Goal: Task Accomplishment & Management: Manage account settings

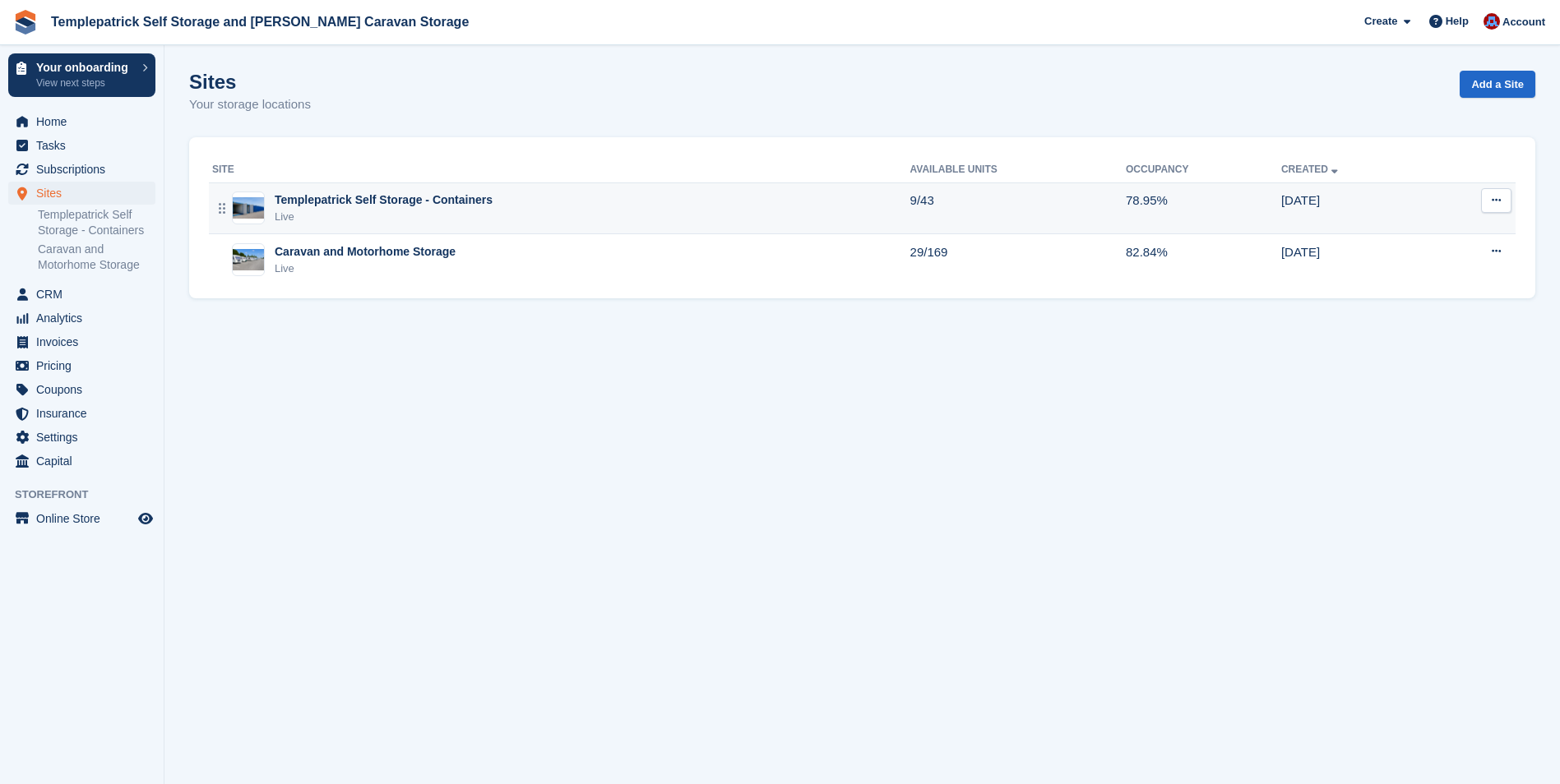
click at [326, 204] on div "Templepatrick Self Storage - Containers" at bounding box center [384, 200] width 218 height 17
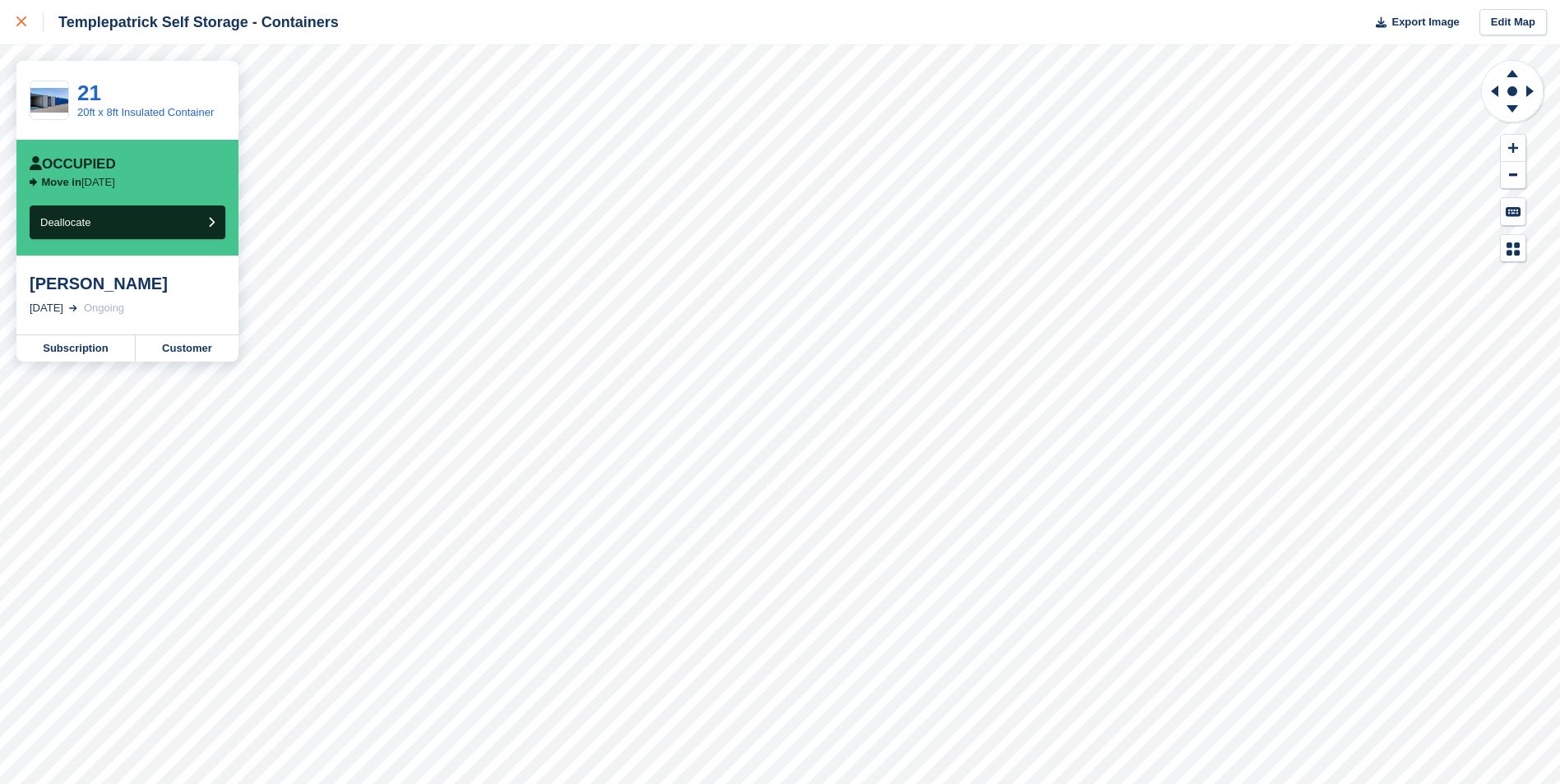
click at [24, 17] on icon at bounding box center [21, 21] width 10 height 10
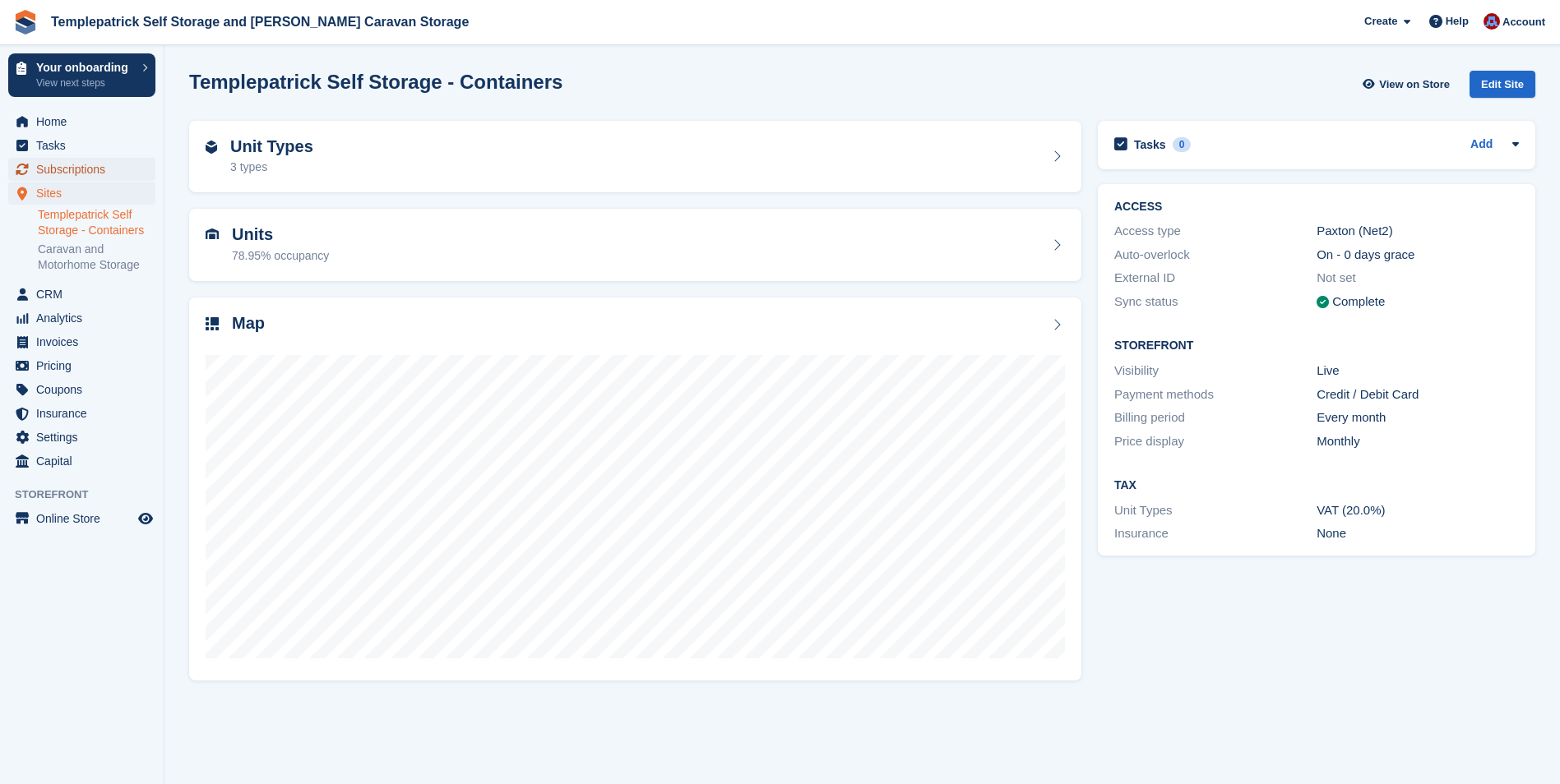
click at [30, 168] on span "menu" at bounding box center [22, 169] width 20 height 20
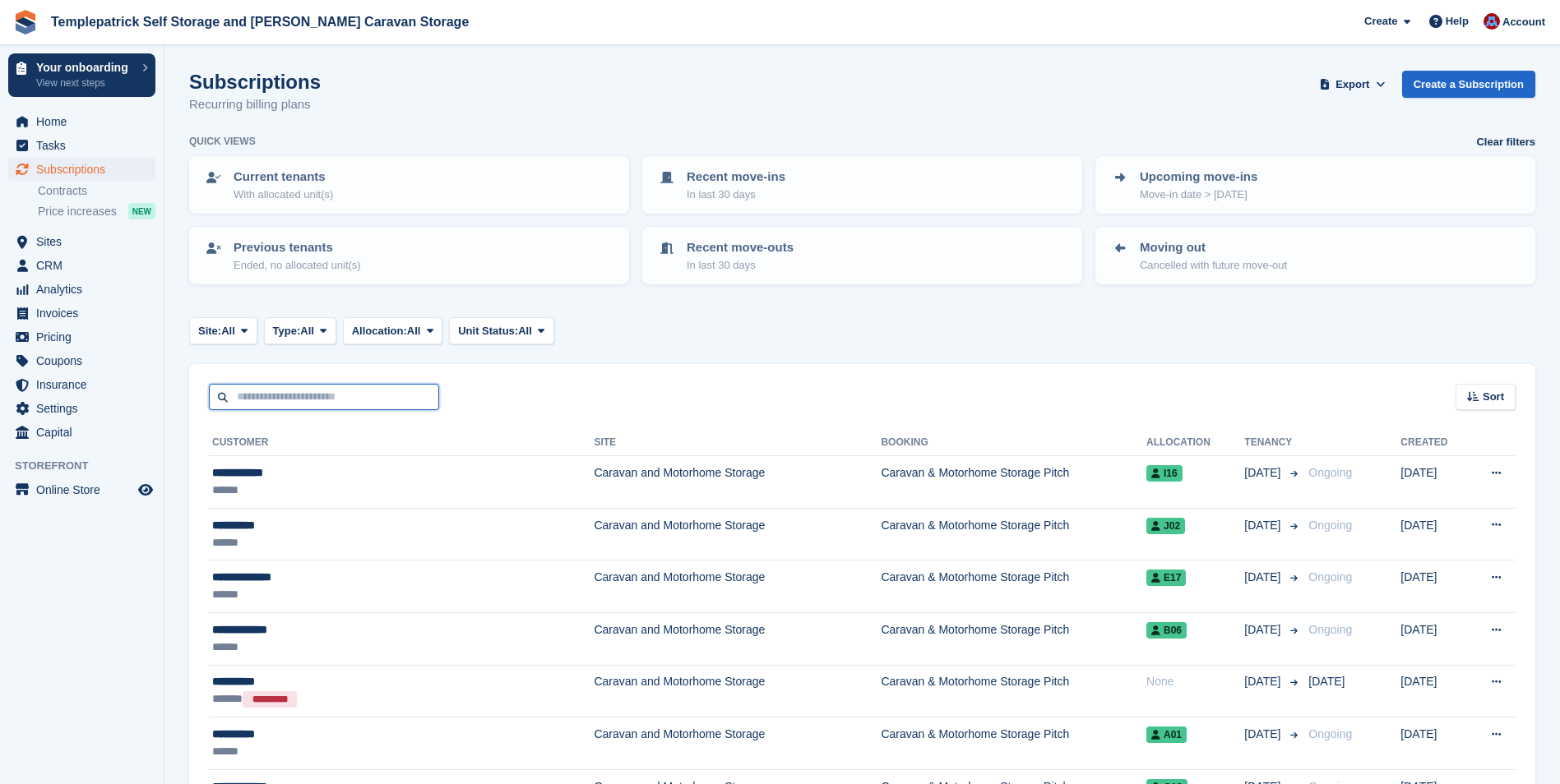
click at [290, 396] on input "text" at bounding box center [323, 397] width 230 height 27
type input "******"
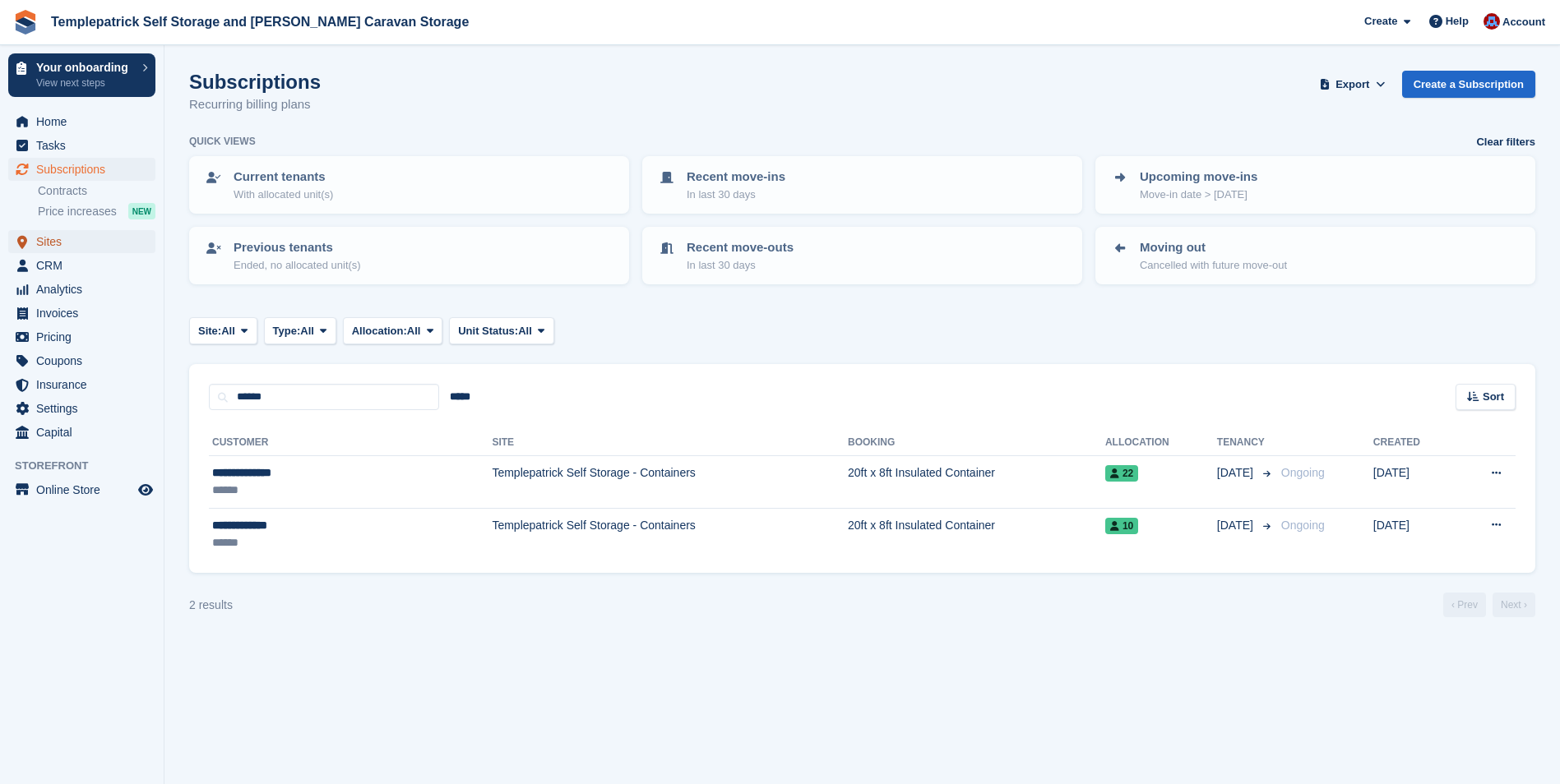
click at [51, 239] on span "Sites" at bounding box center [85, 241] width 98 height 23
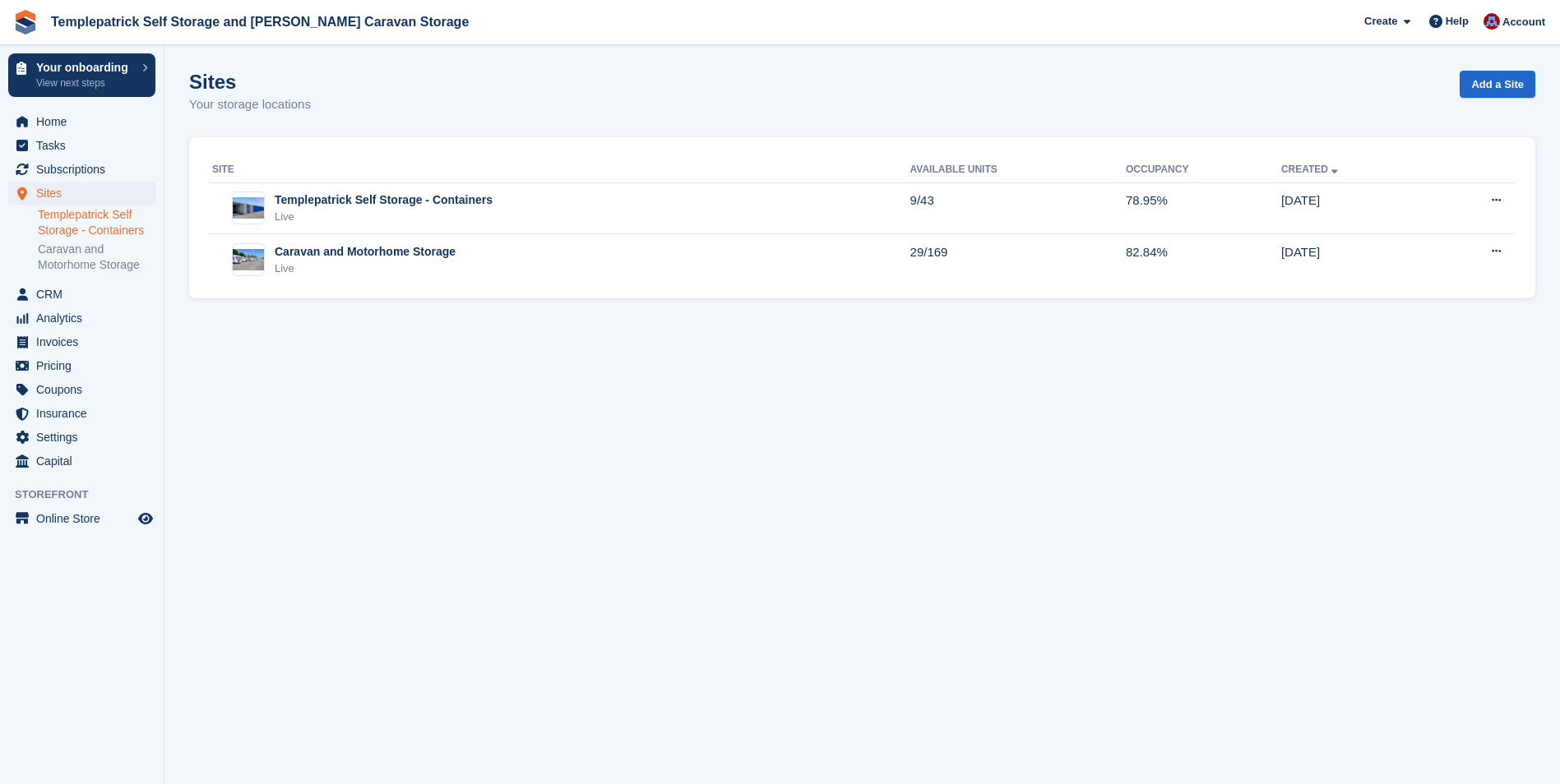
click at [85, 225] on link "Templepatrick Self Storage - Containers" at bounding box center [97, 223] width 118 height 31
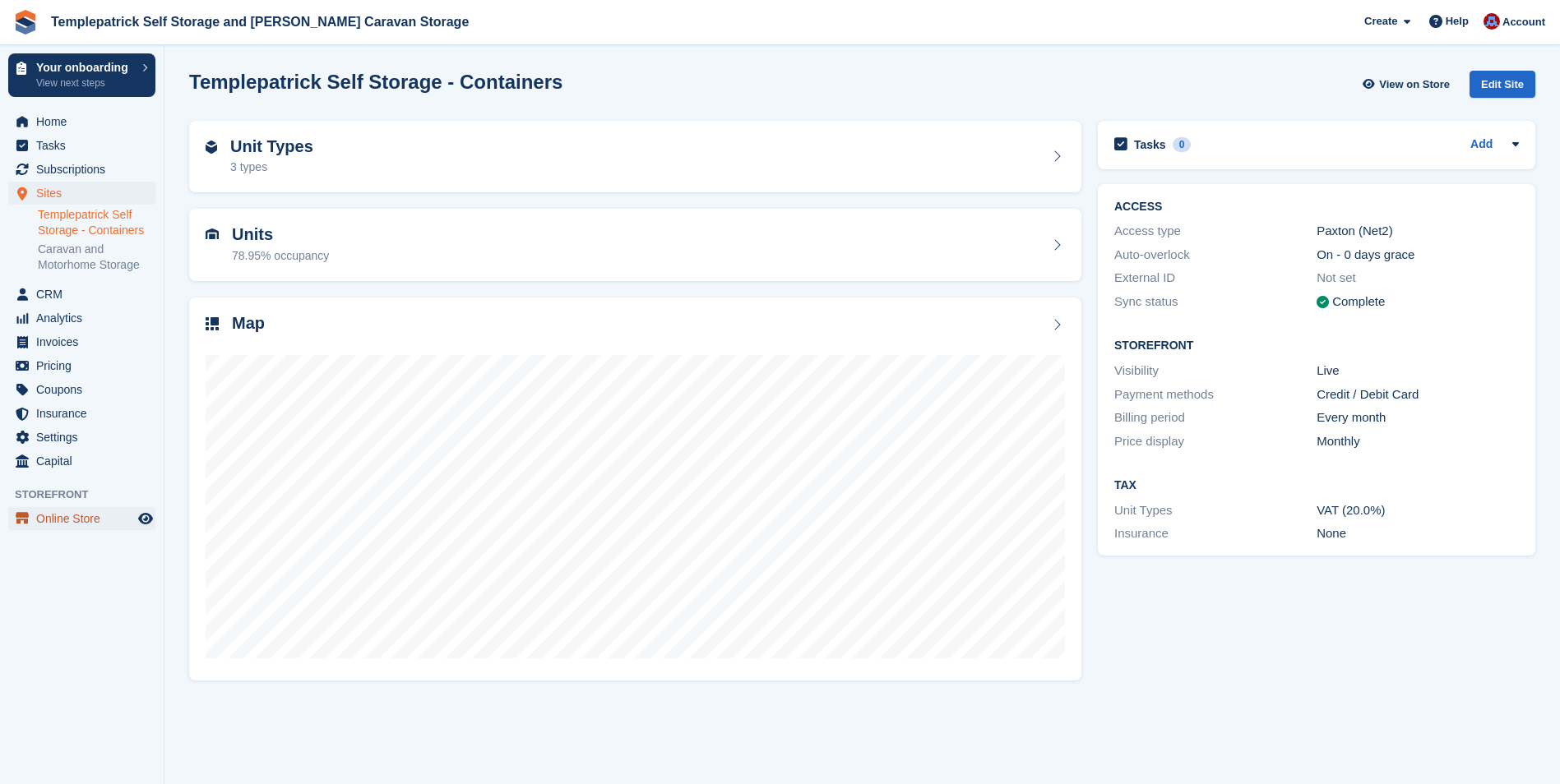
click at [44, 510] on span "Online Store" at bounding box center [85, 519] width 98 height 23
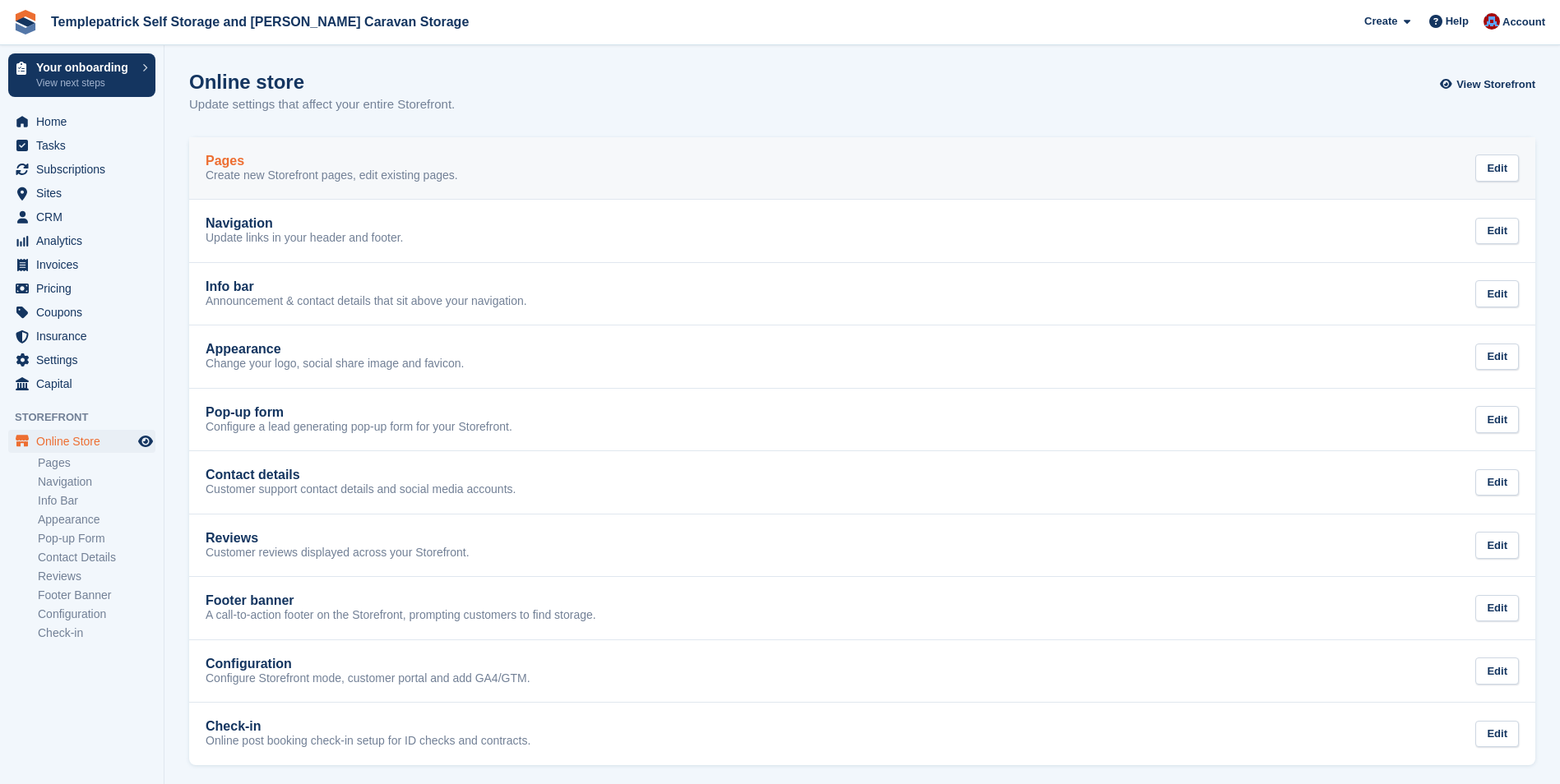
click at [230, 177] on p "Create new Storefront pages, edit existing pages." at bounding box center [332, 176] width 252 height 15
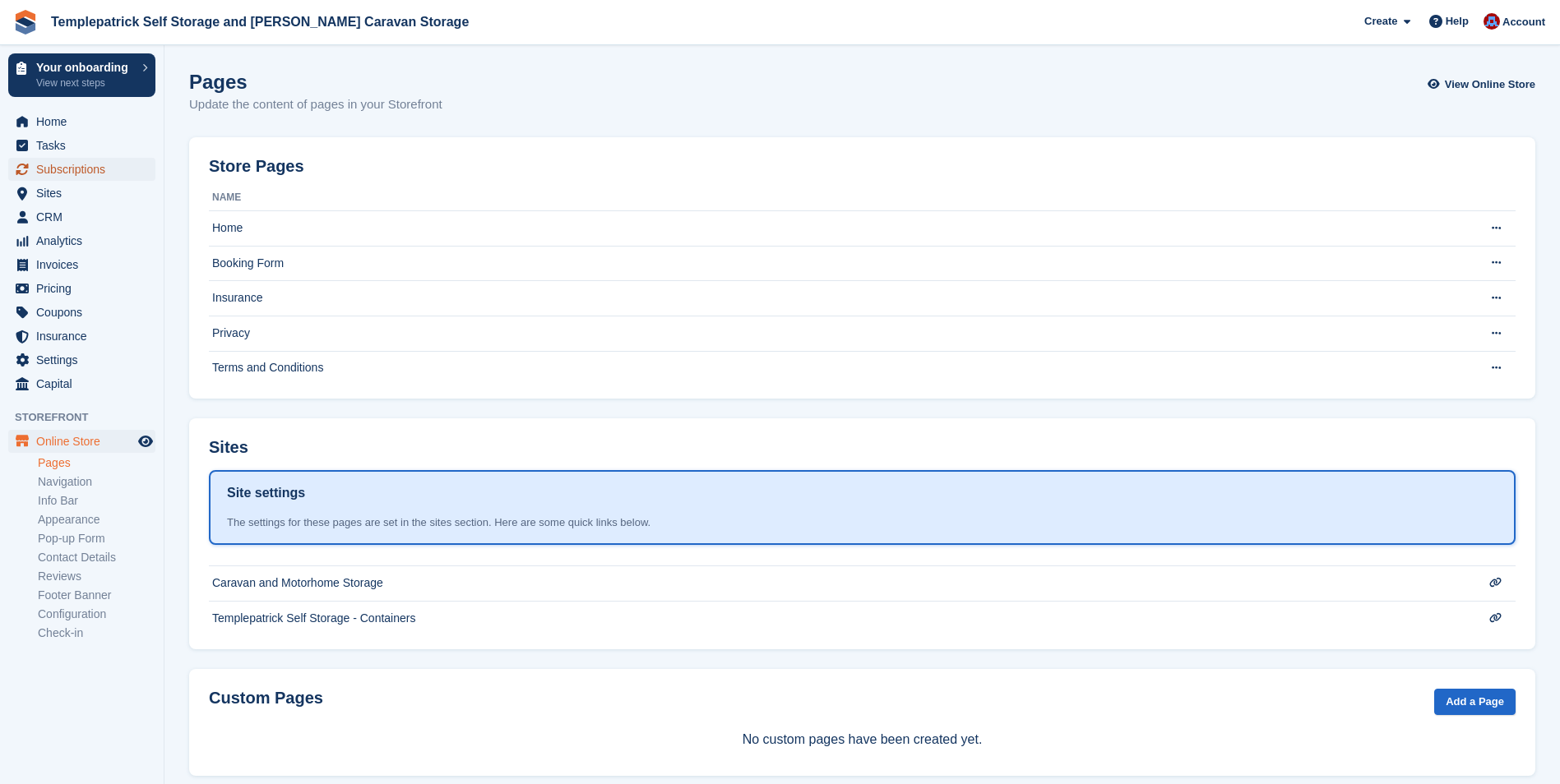
click at [51, 168] on span "Subscriptions" at bounding box center [85, 169] width 98 height 23
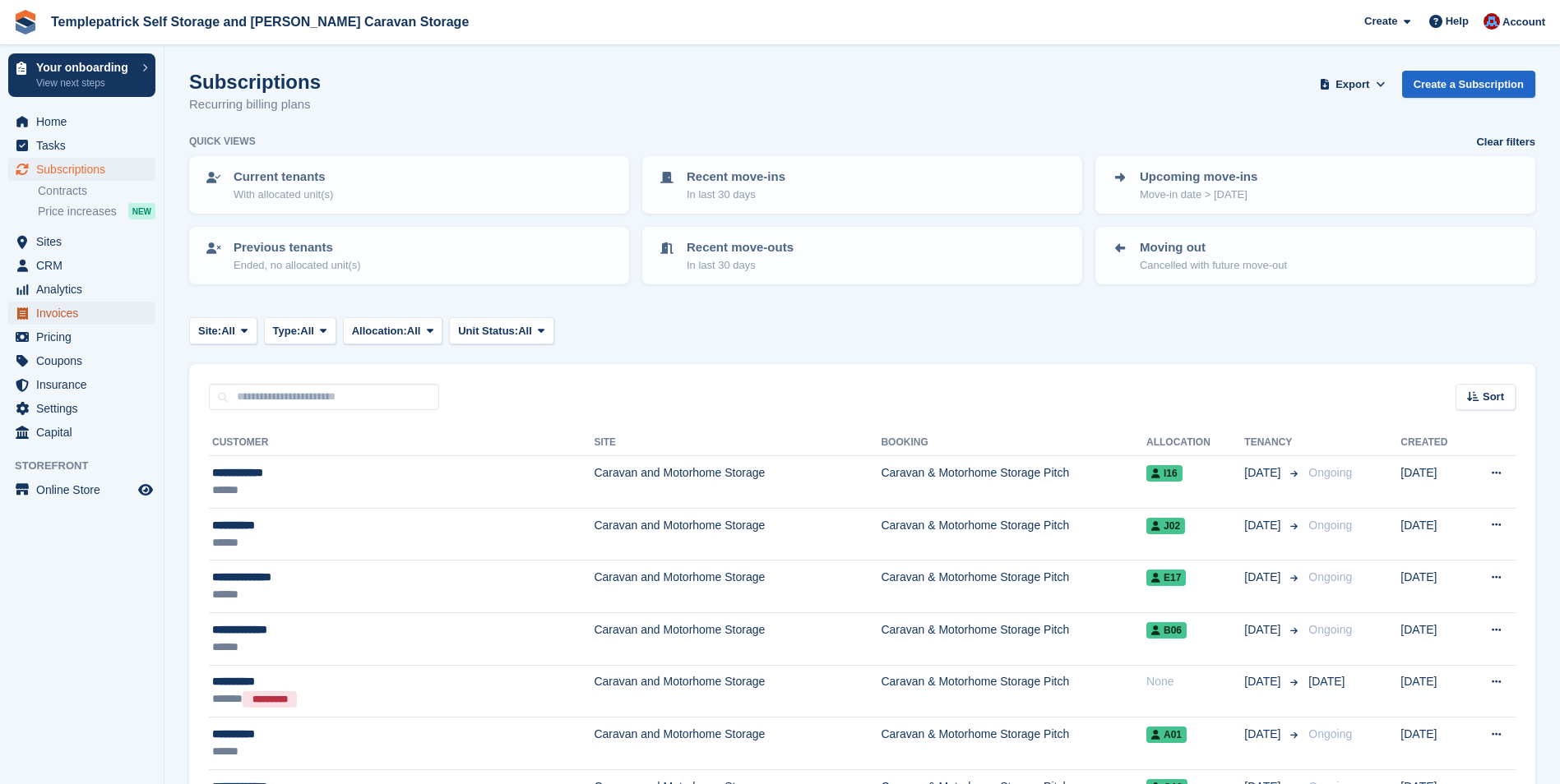
click at [63, 308] on span "Invoices" at bounding box center [85, 313] width 98 height 23
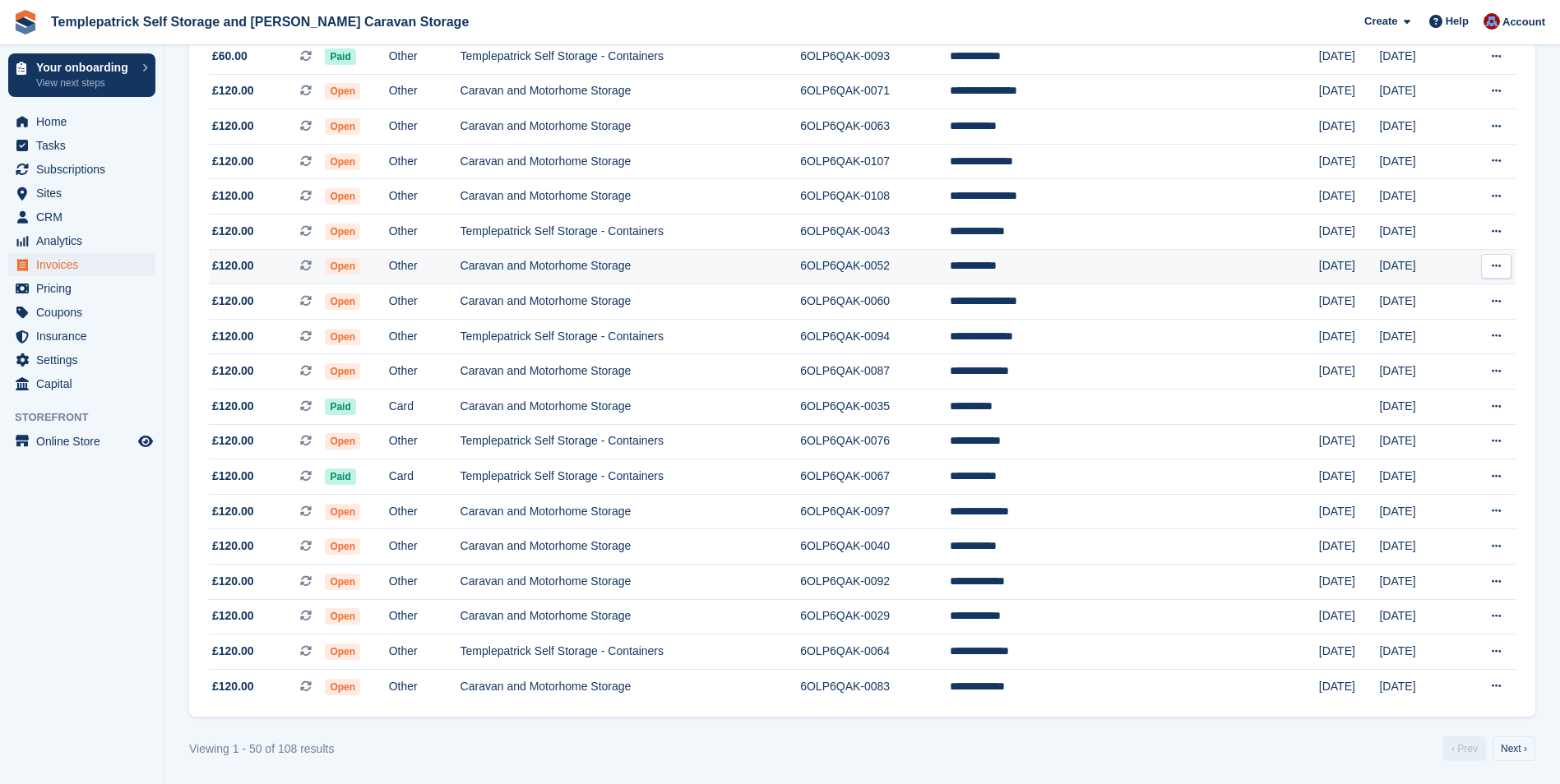
scroll to position [1323, 0]
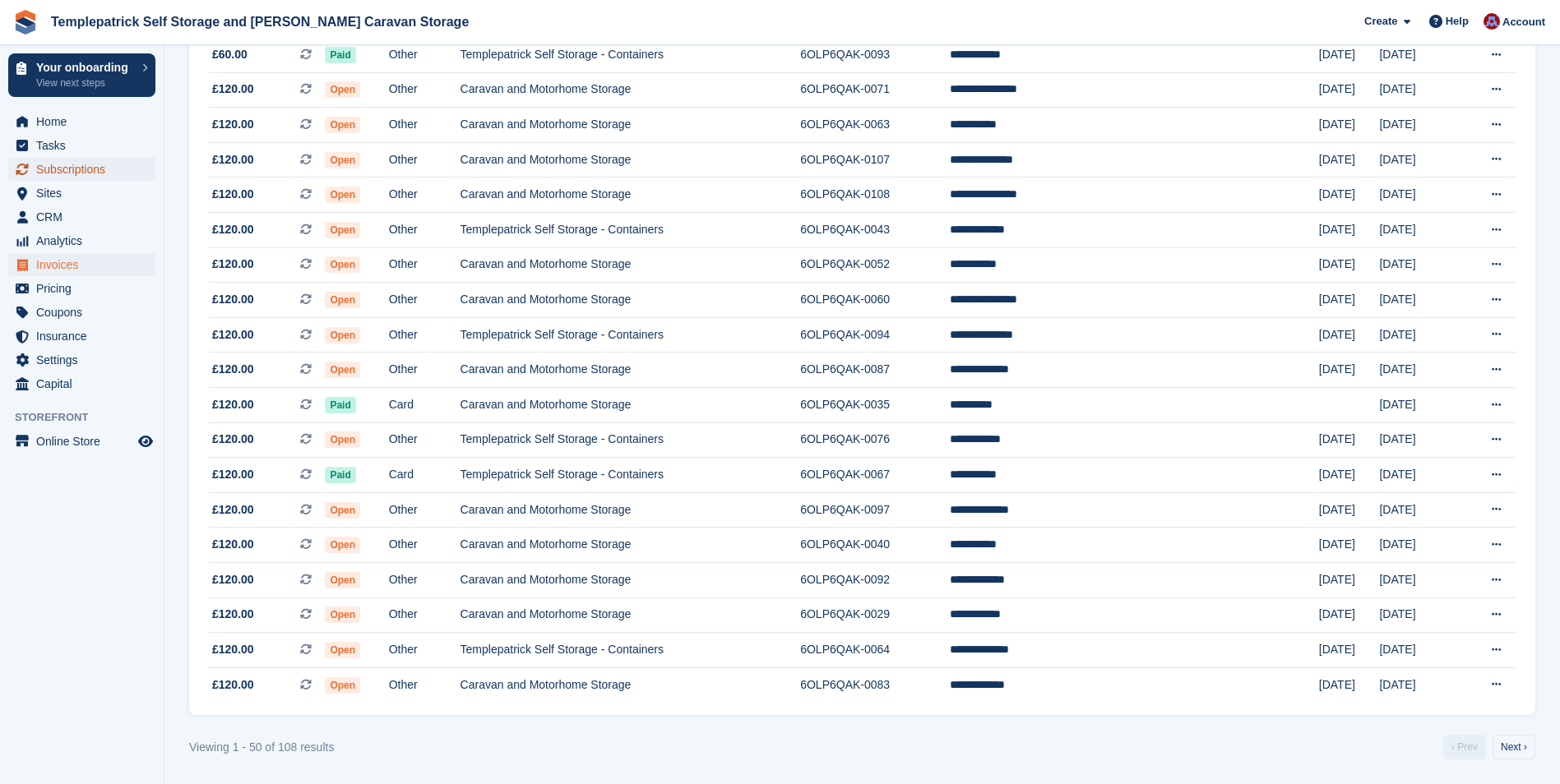
click at [77, 173] on span "Subscriptions" at bounding box center [85, 169] width 98 height 23
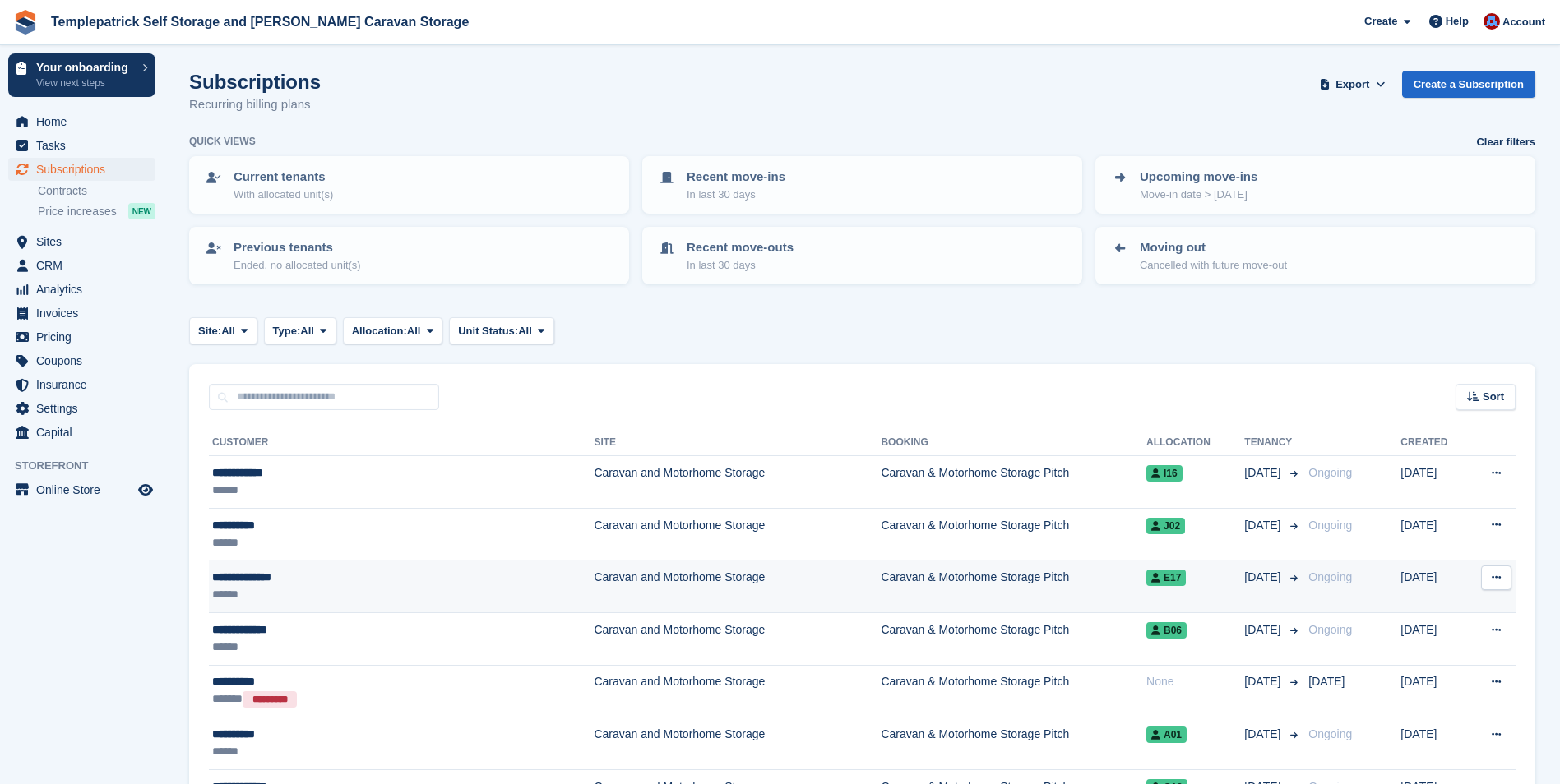
scroll to position [82, 0]
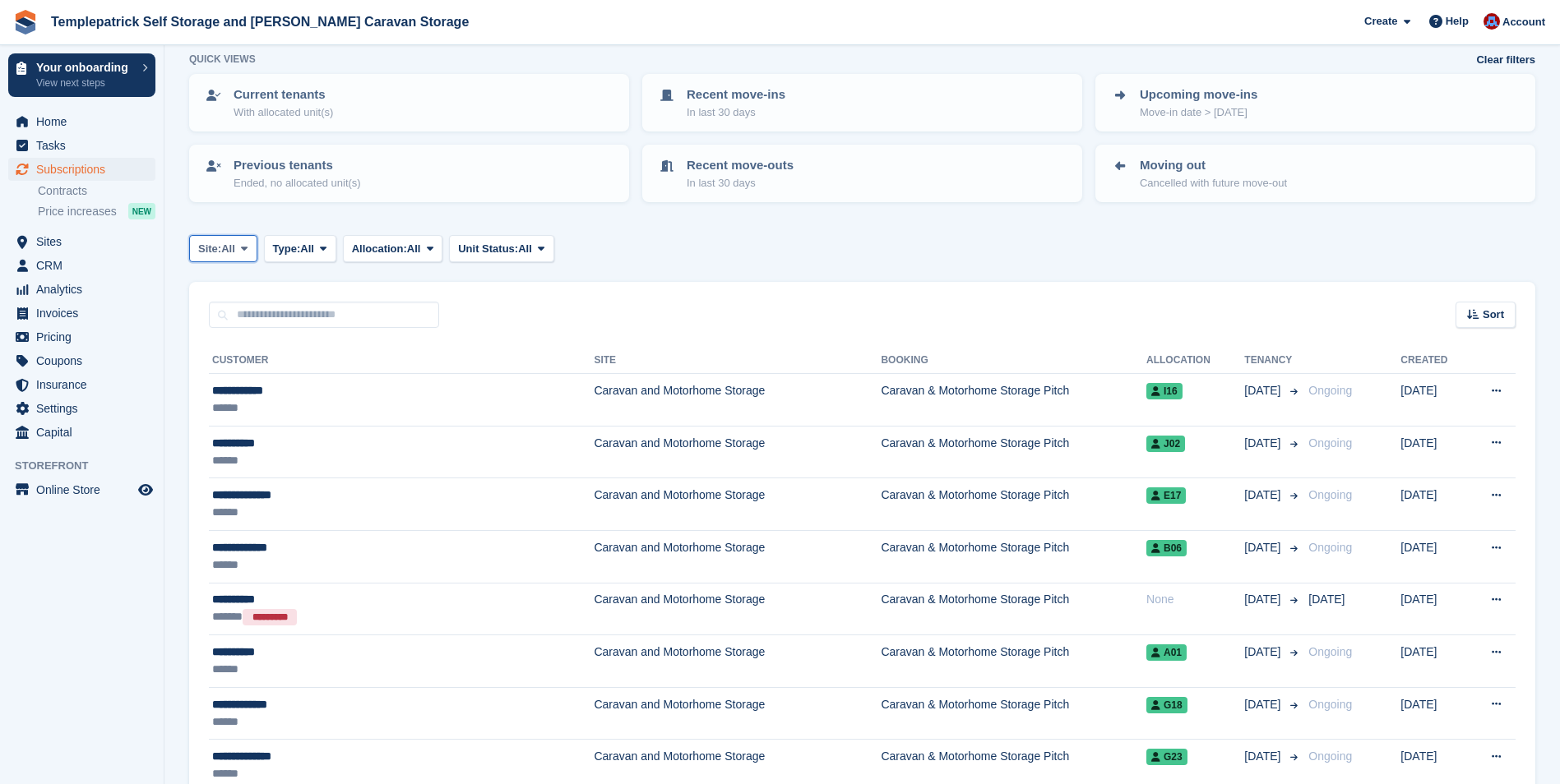
click at [238, 250] on button "Site: All" at bounding box center [223, 248] width 68 height 27
click at [313, 328] on link "Templepatrick Self Storage - Containers" at bounding box center [315, 317] width 238 height 29
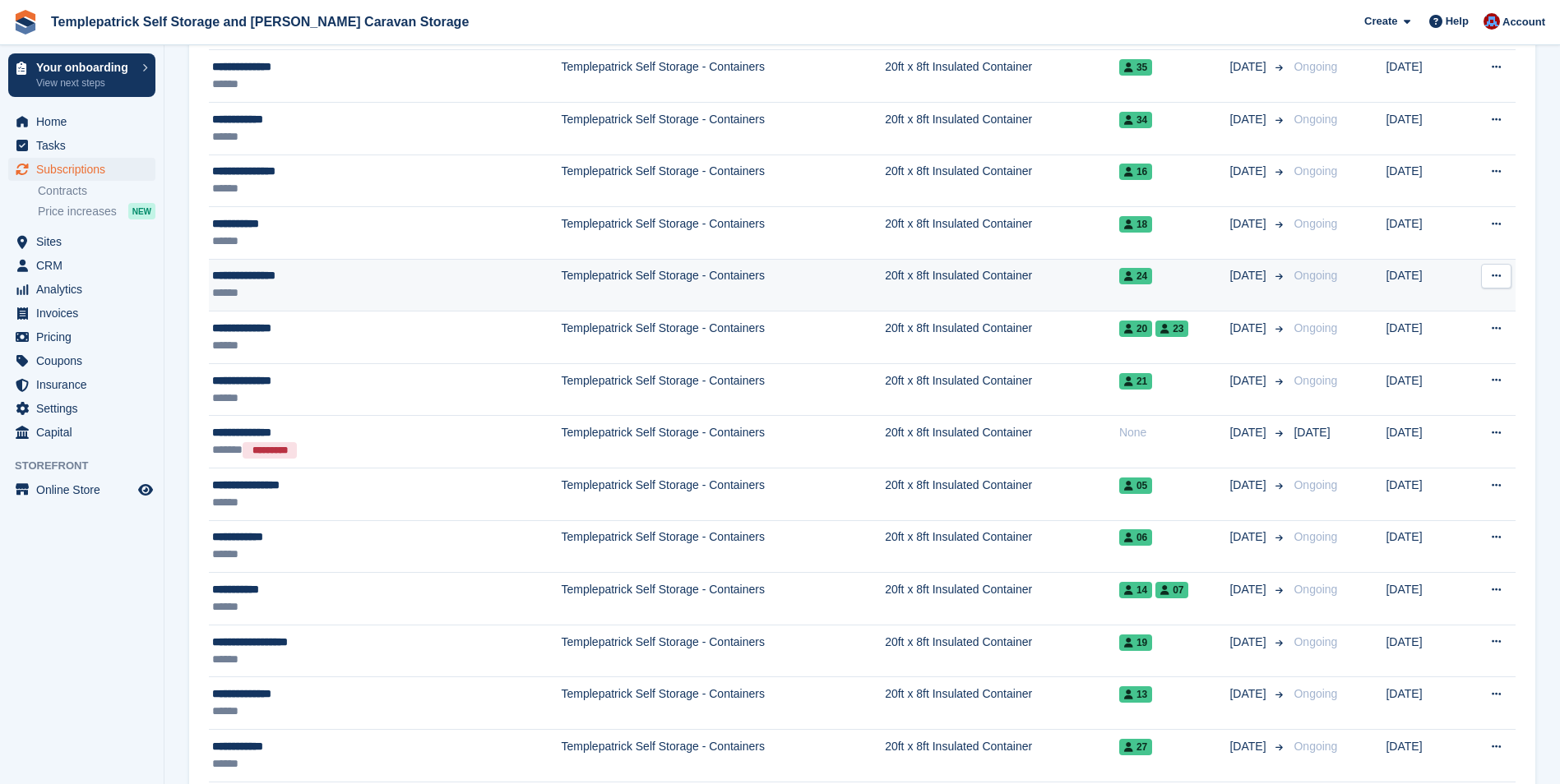
scroll to position [1069, 0]
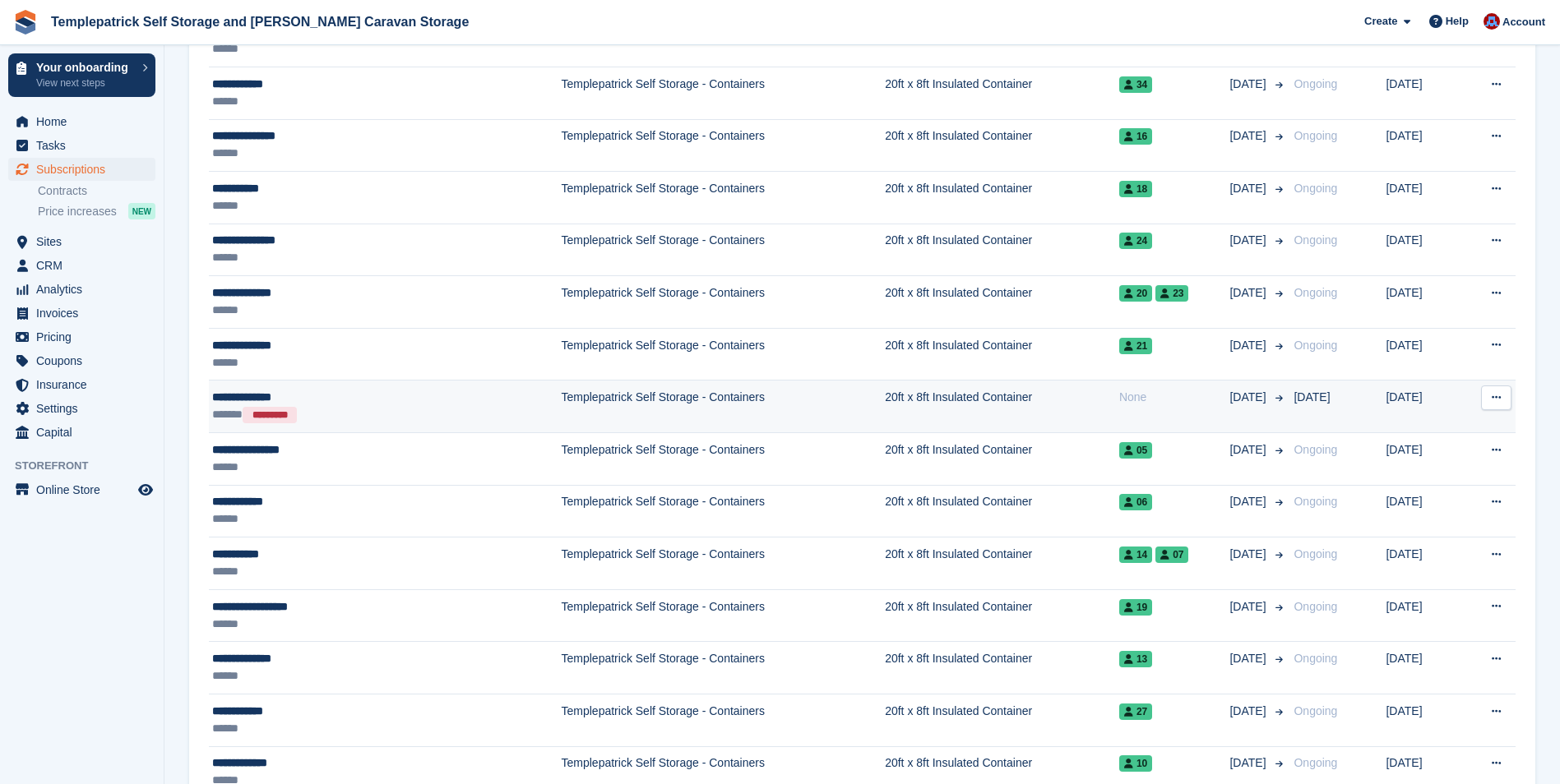
click at [270, 403] on div "**********" at bounding box center [321, 396] width 218 height 17
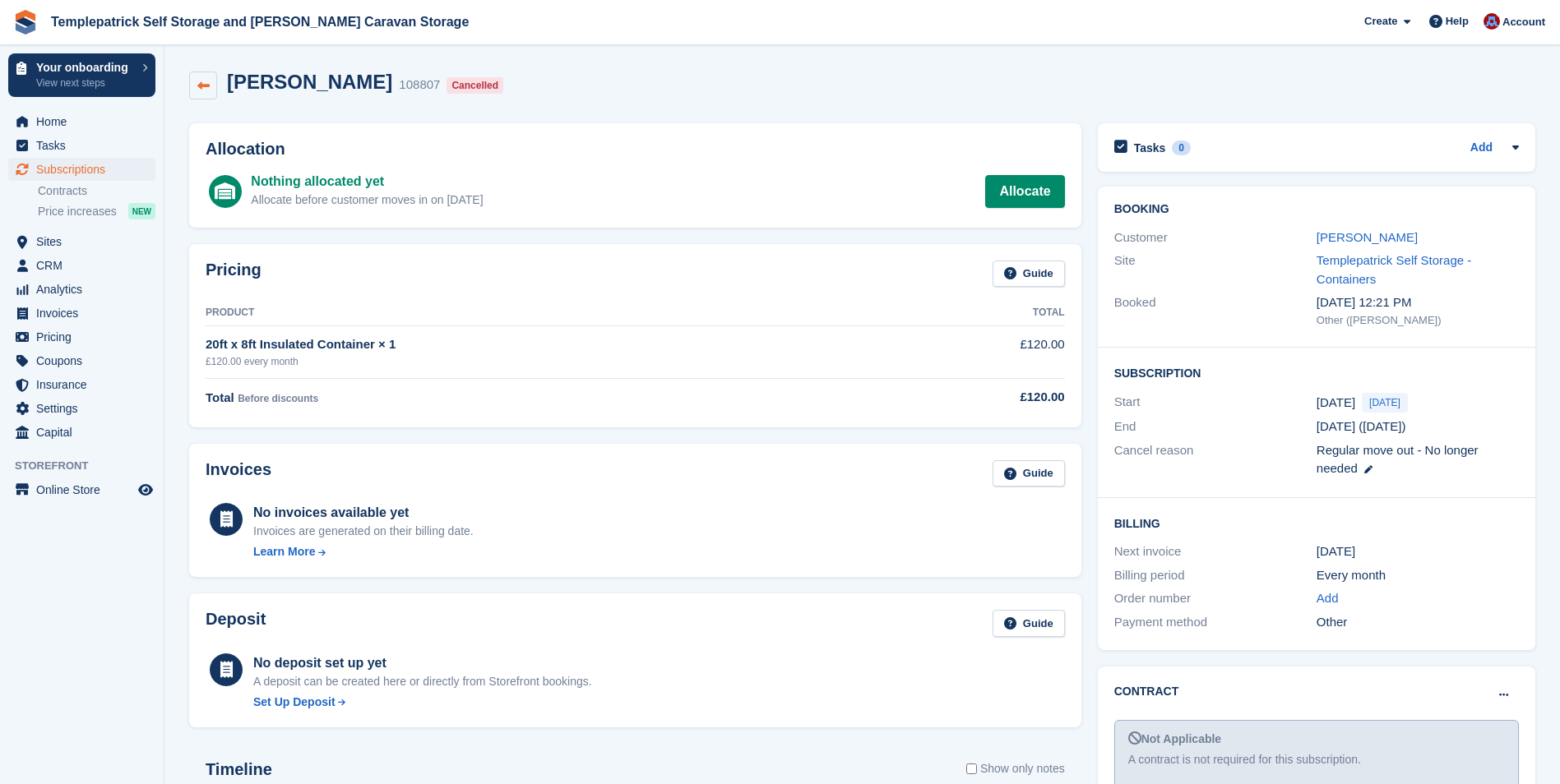
click at [200, 77] on link at bounding box center [203, 86] width 28 height 28
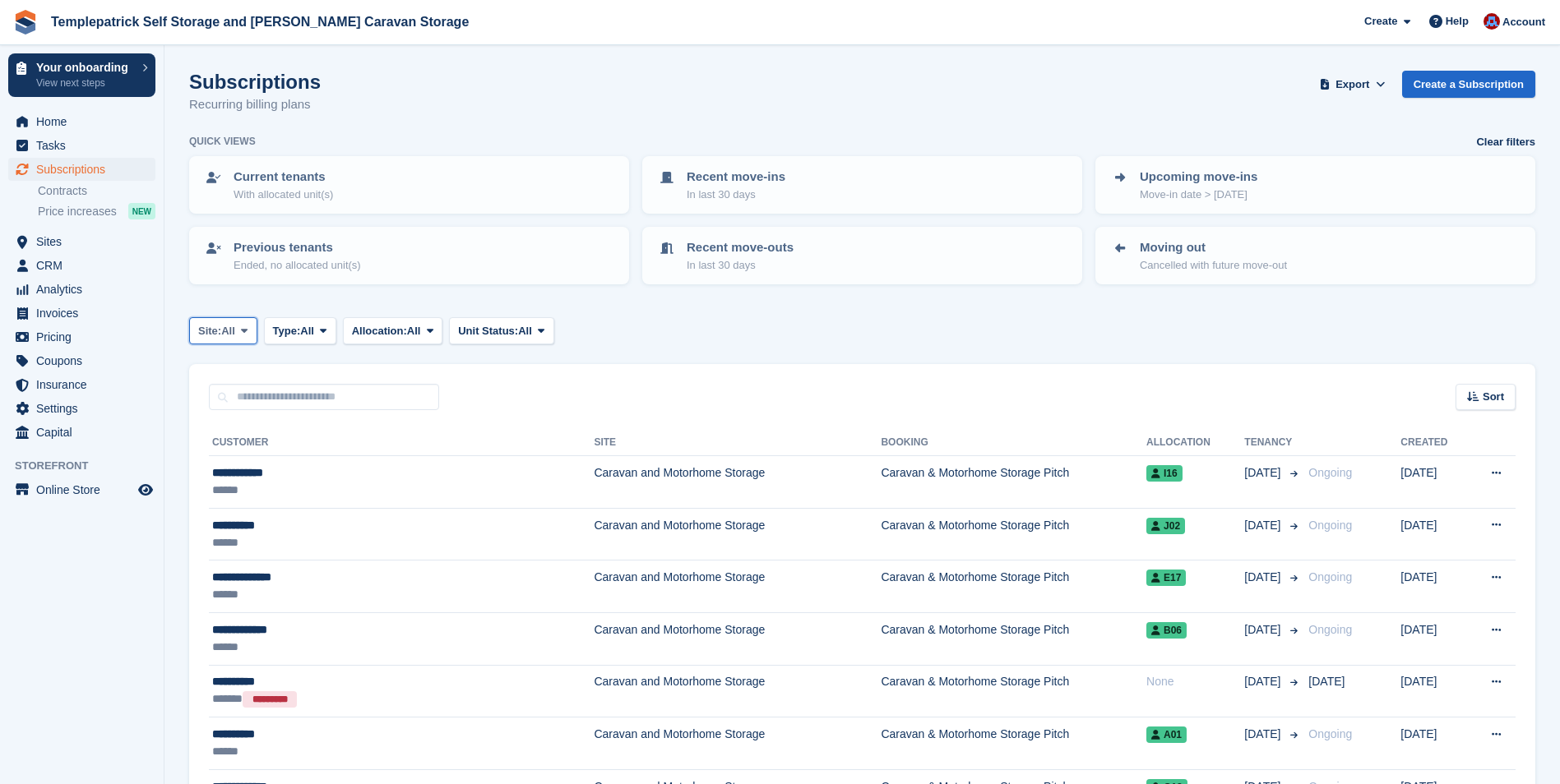
click at [243, 329] on icon at bounding box center [244, 331] width 6 height 11
click at [267, 409] on link "Templepatrick Self Storage - Containers" at bounding box center [315, 399] width 238 height 29
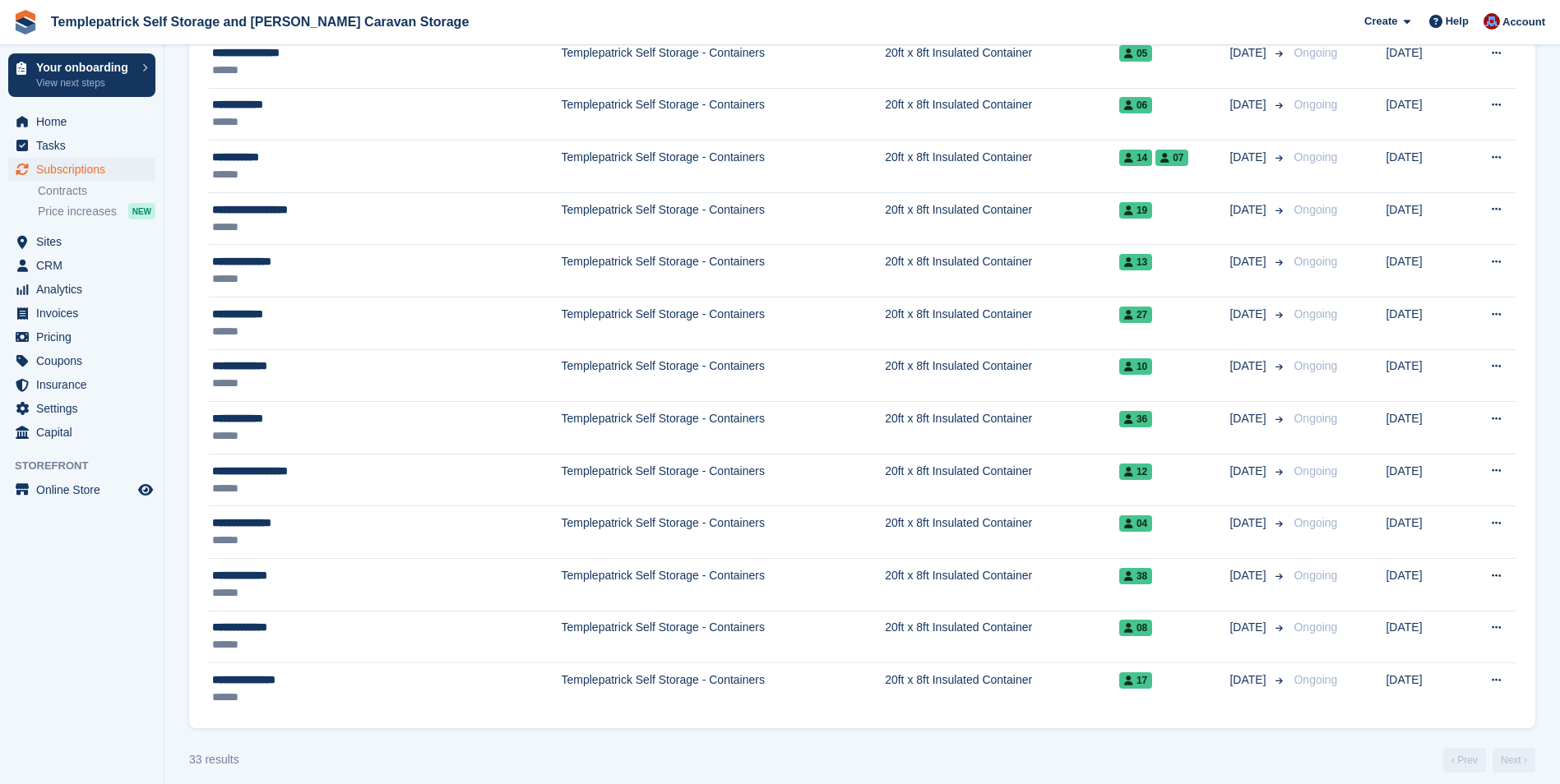
scroll to position [1478, 0]
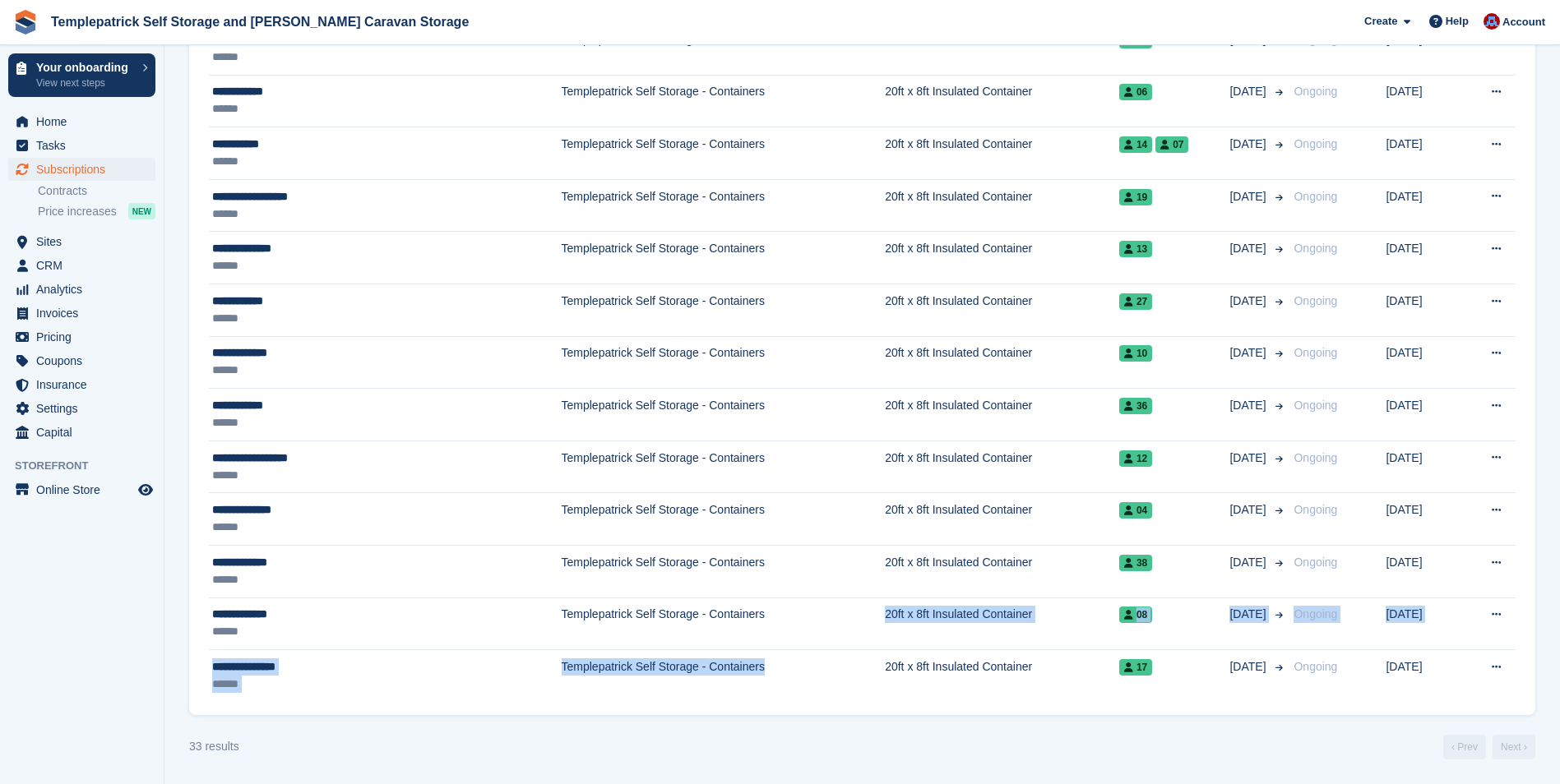
drag, startPoint x: 722, startPoint y: 722, endPoint x: 729, endPoint y: 732, distance: 12.2
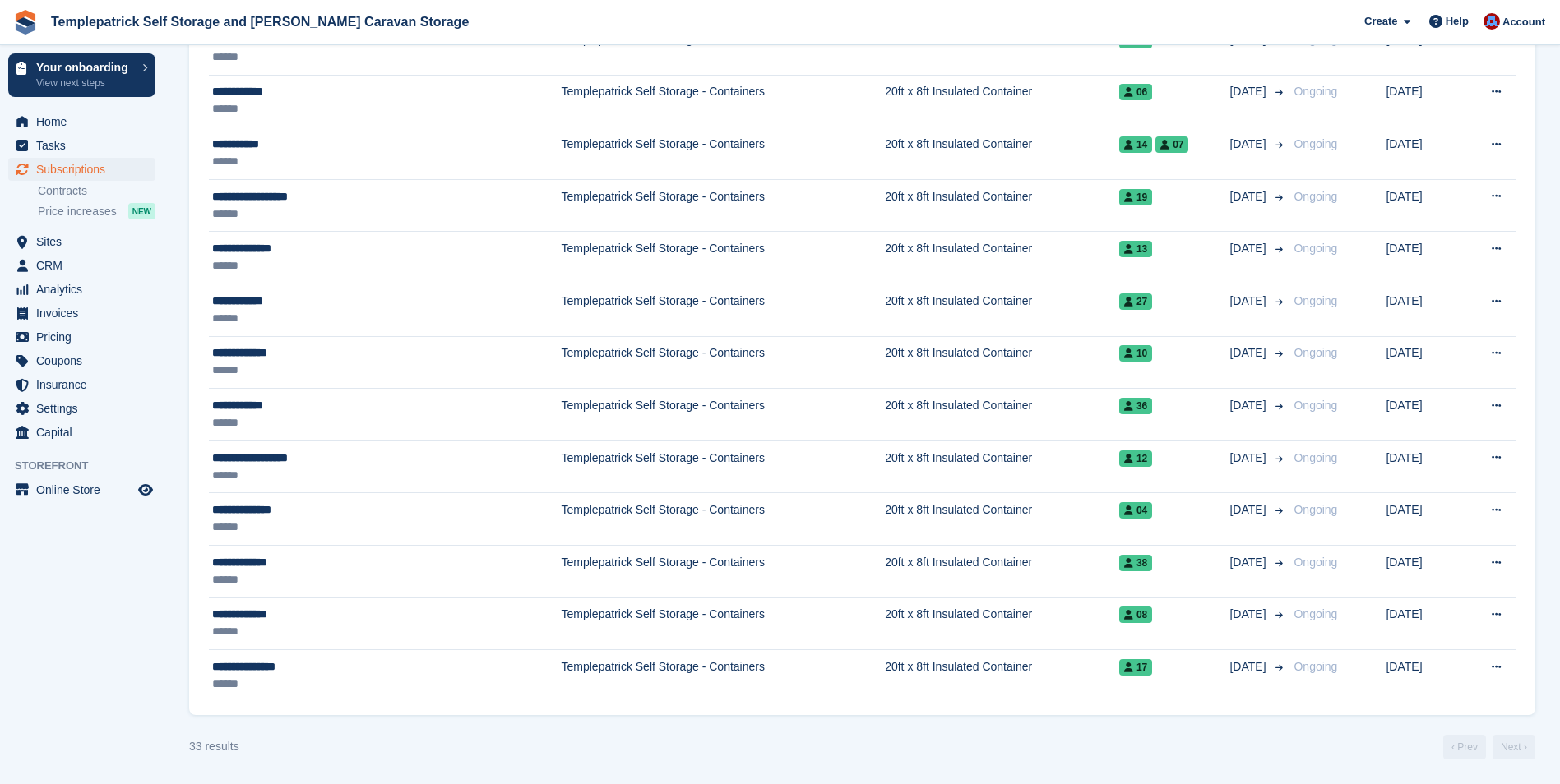
drag, startPoint x: 729, startPoint y: 732, endPoint x: 642, endPoint y: 746, distance: 88.1
click at [642, 746] on div "33 results ‹ Prev Next ›" at bounding box center [862, 747] width 1346 height 25
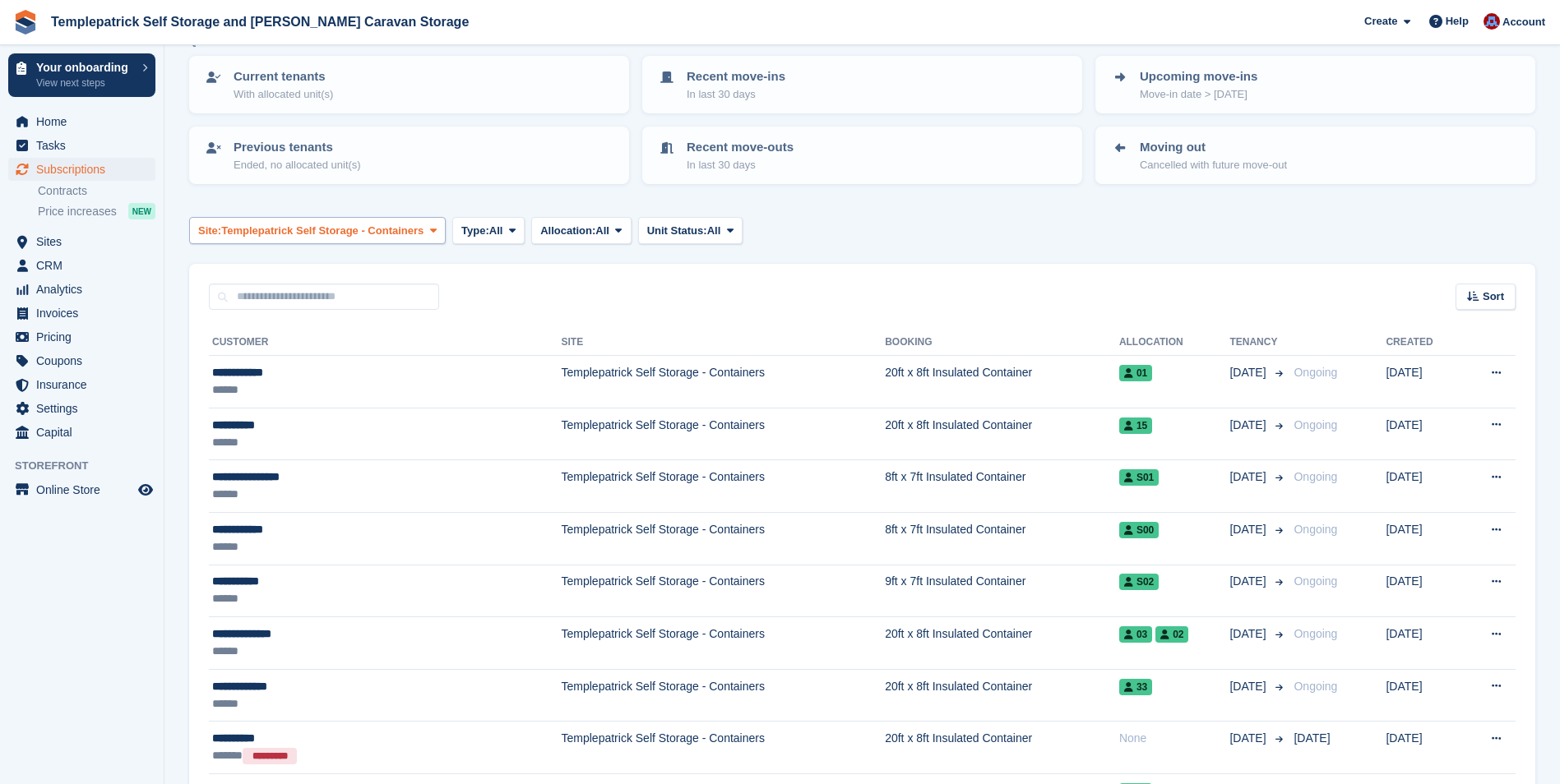
scroll to position [0, 0]
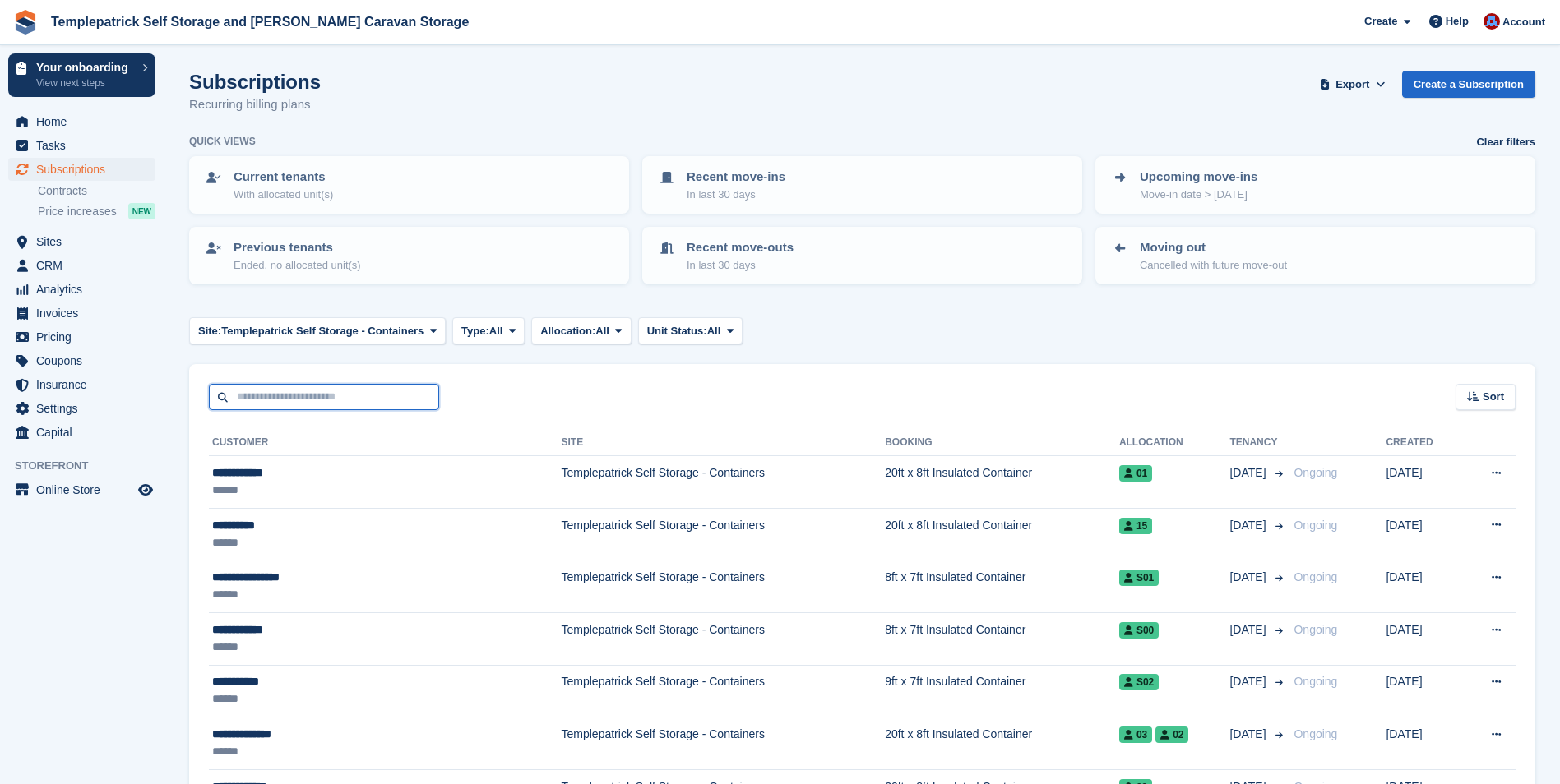
click at [259, 394] on input "text" at bounding box center [323, 397] width 230 height 27
type input "******"
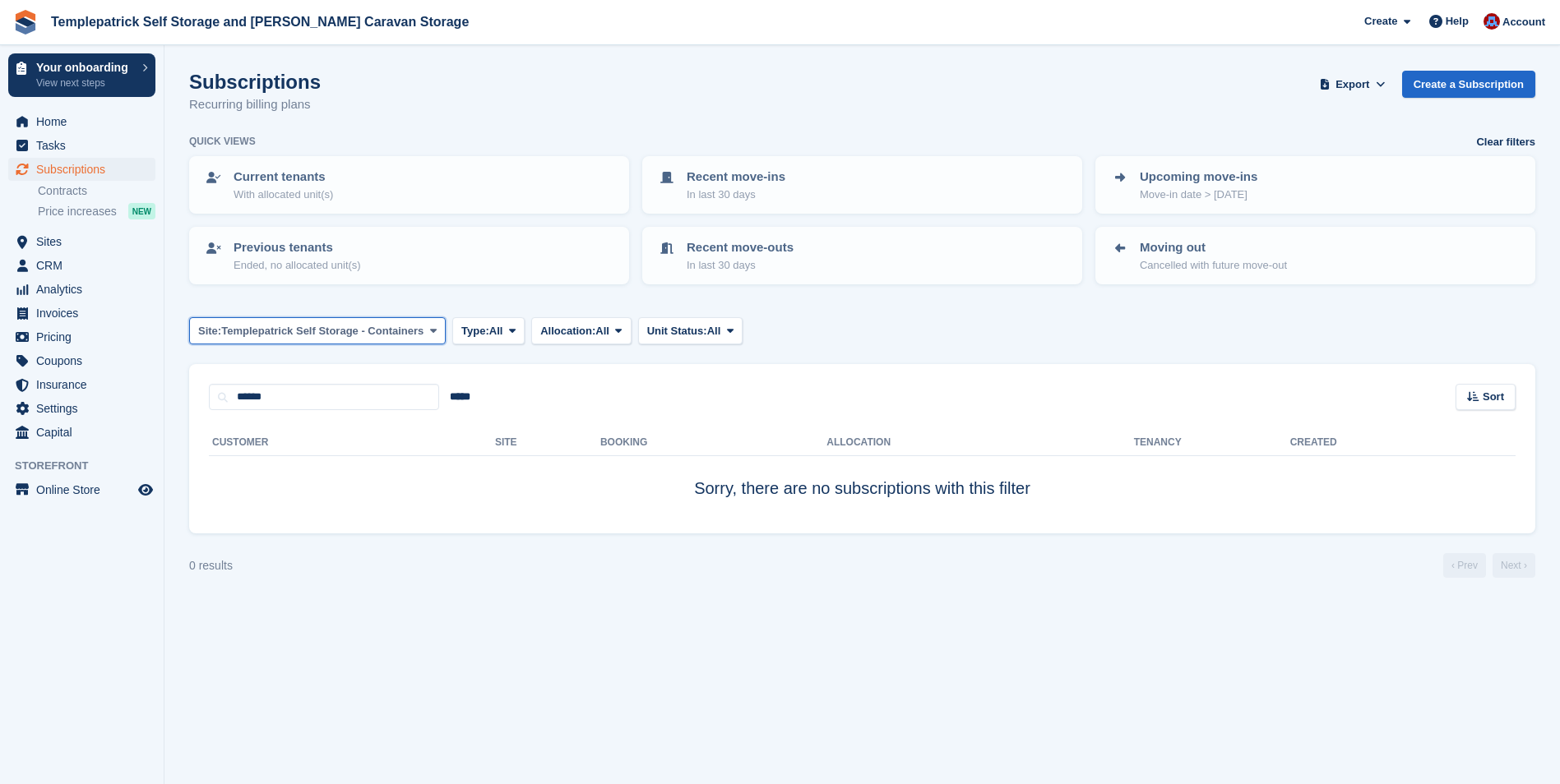
click at [417, 333] on button "Site: Templepatrick Self Storage - Containers" at bounding box center [317, 331] width 256 height 27
click at [287, 369] on link "All" at bounding box center [315, 369] width 238 height 29
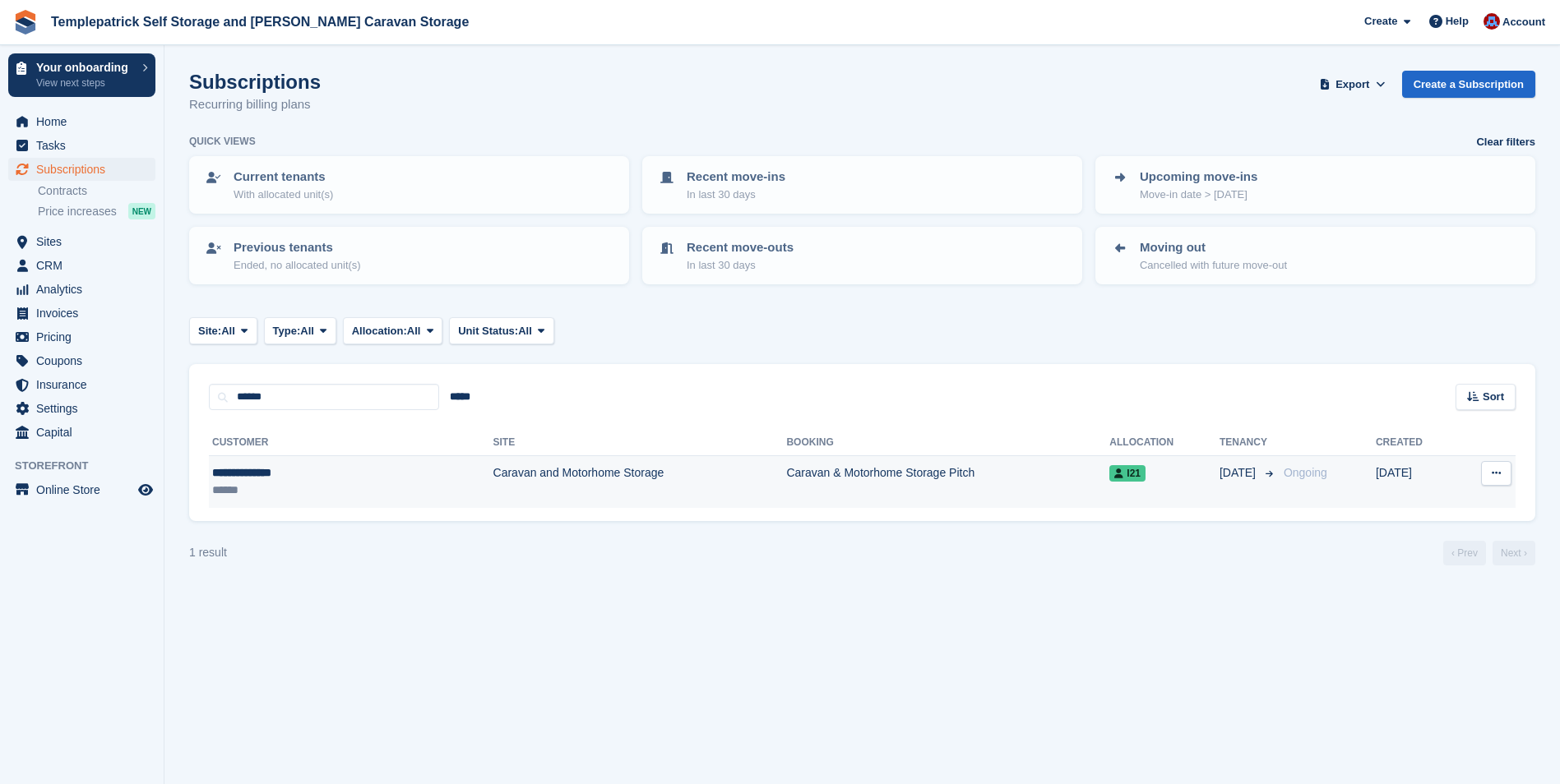
click at [1501, 475] on button at bounding box center [1496, 474] width 30 height 25
click at [1461, 498] on p "View customer" at bounding box center [1432, 506] width 143 height 21
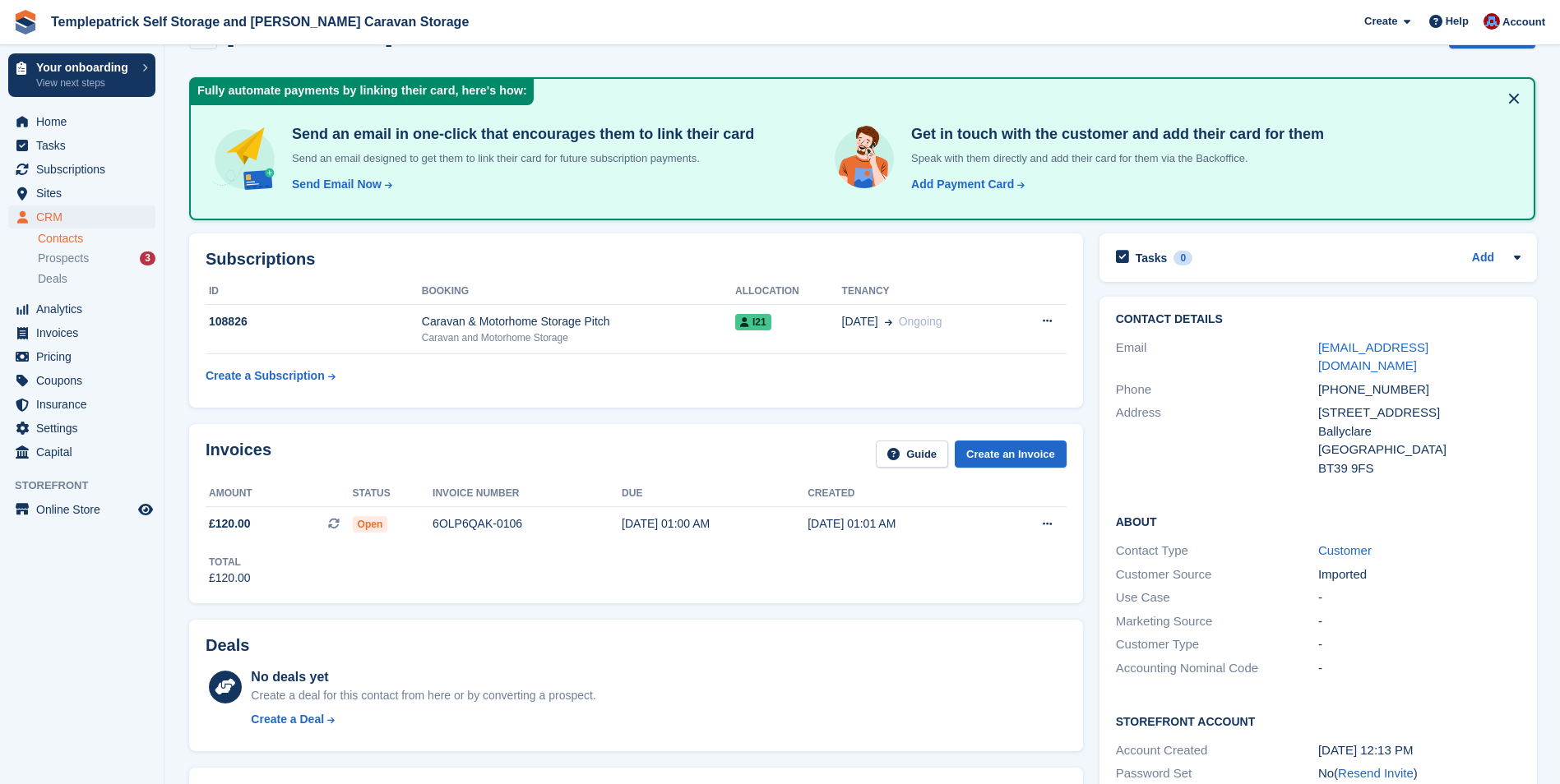
scroll to position [82, 0]
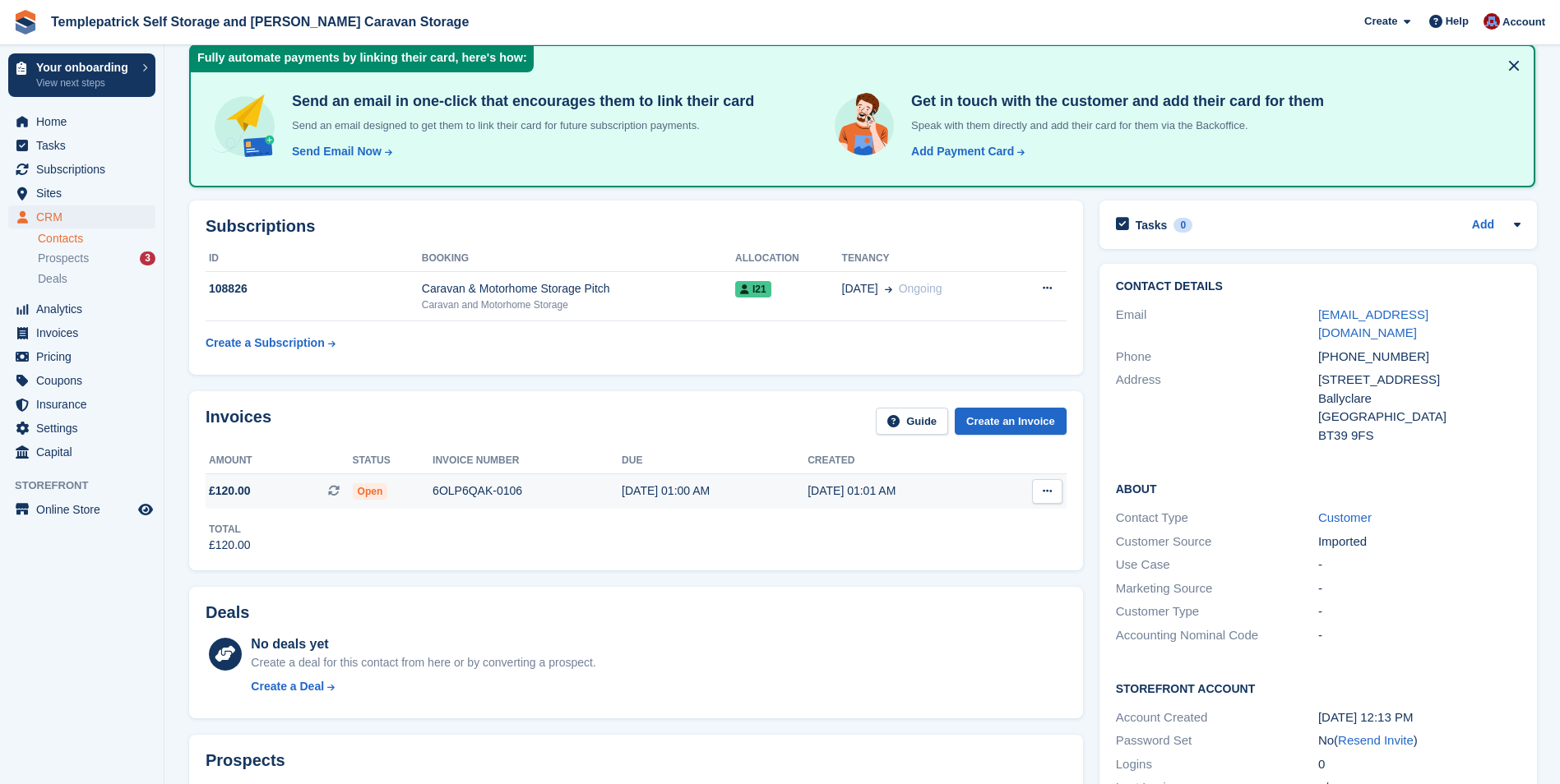
click at [1045, 486] on icon at bounding box center [1047, 491] width 9 height 11
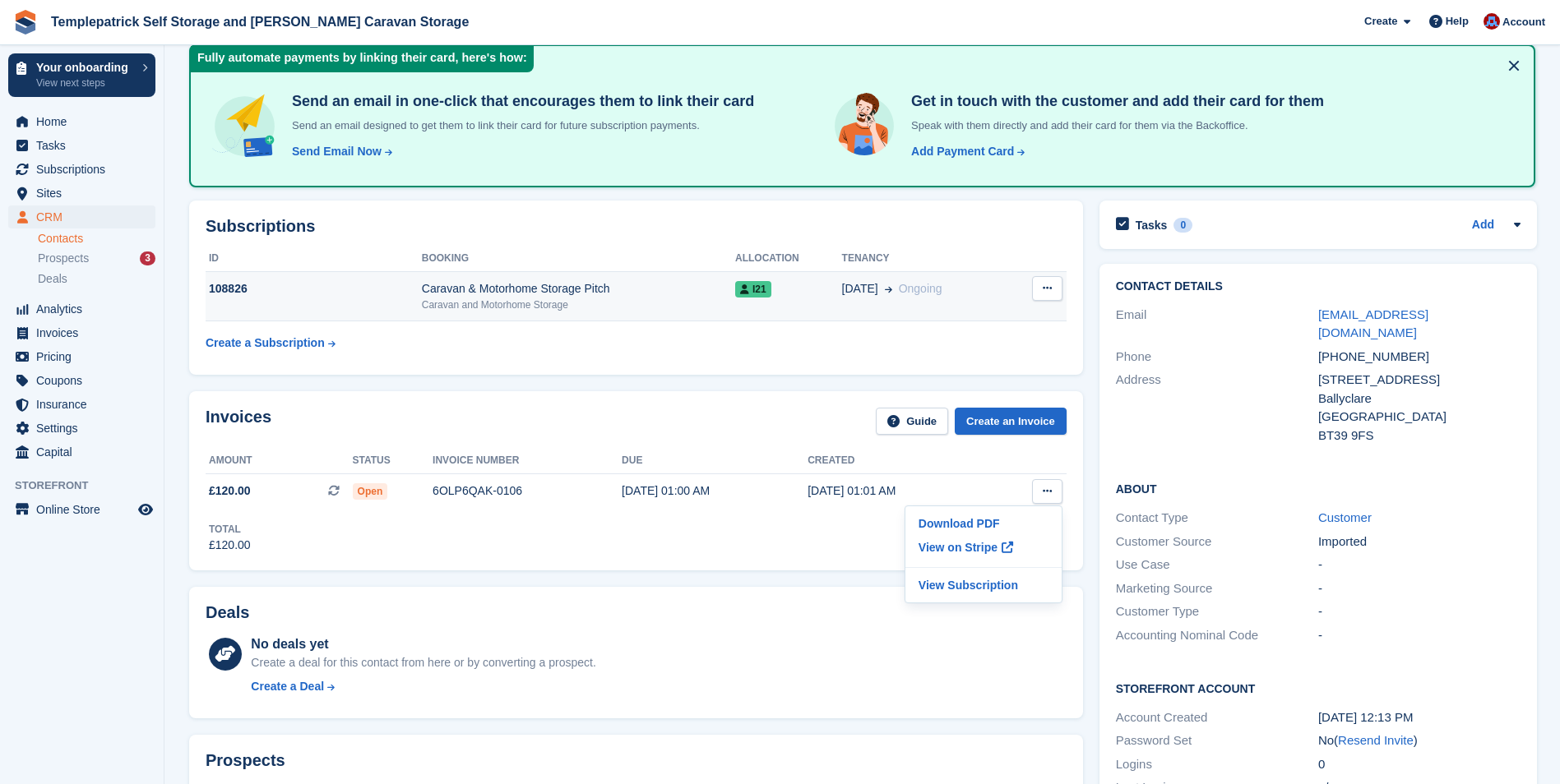
click at [1043, 291] on icon at bounding box center [1047, 288] width 9 height 11
click at [999, 317] on p "Cancel subscription" at bounding box center [983, 320] width 143 height 21
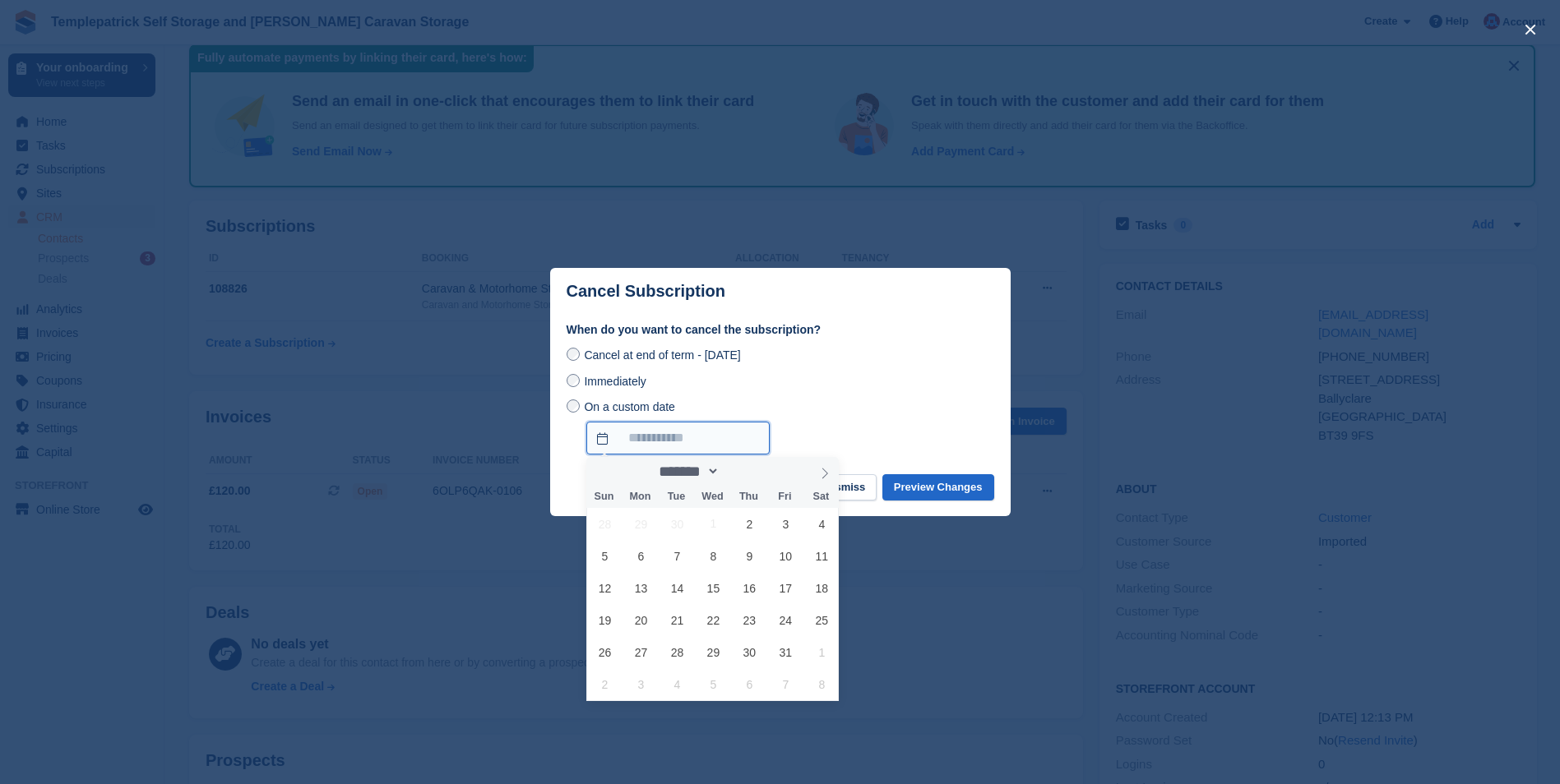
click at [600, 438] on input "On a custom date" at bounding box center [678, 437] width 184 height 33
click at [721, 474] on select "******* ******** ********" at bounding box center [687, 471] width 67 height 17
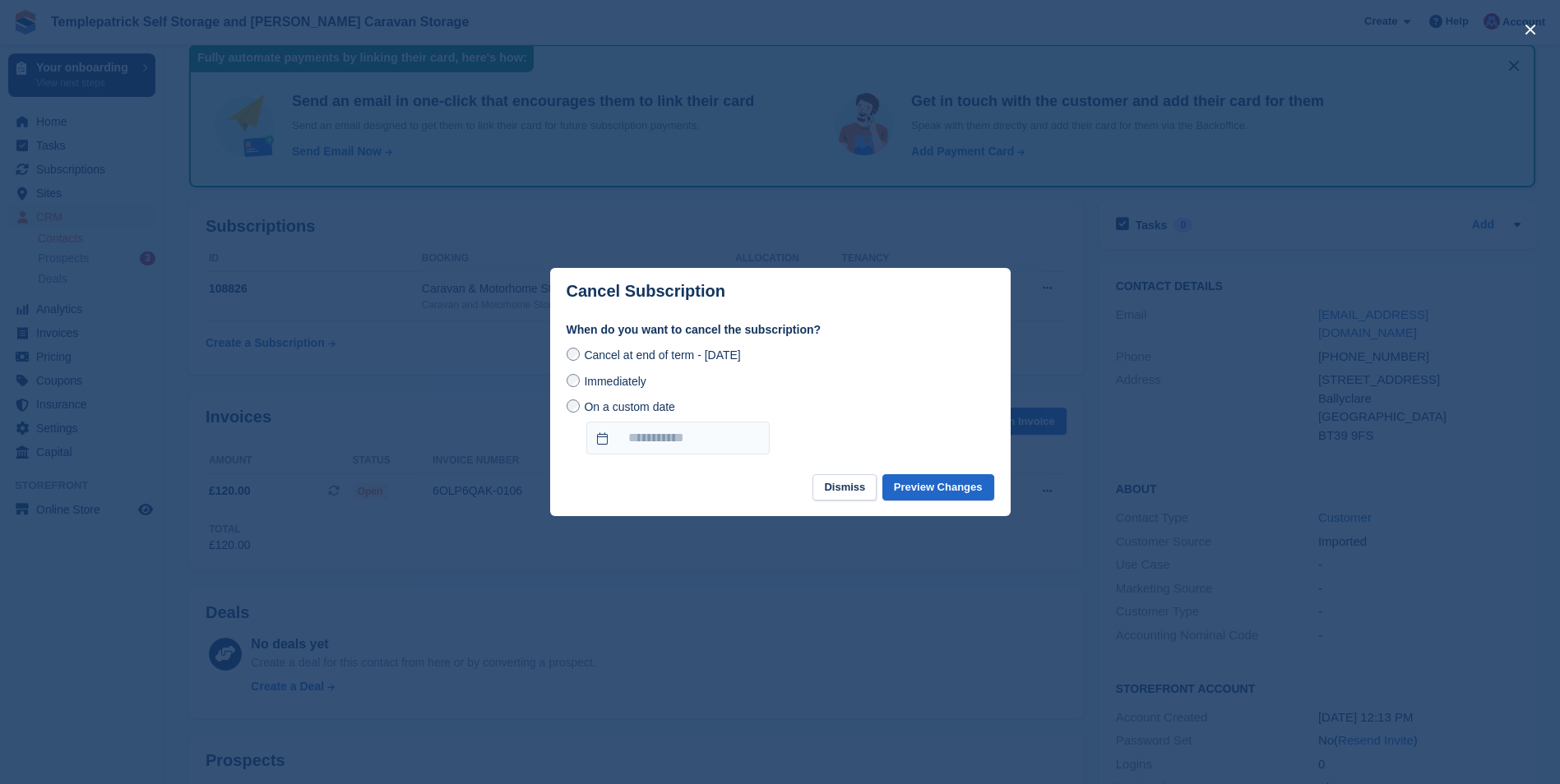
click at [871, 435] on div "On a custom date" at bounding box center [780, 427] width 428 height 57
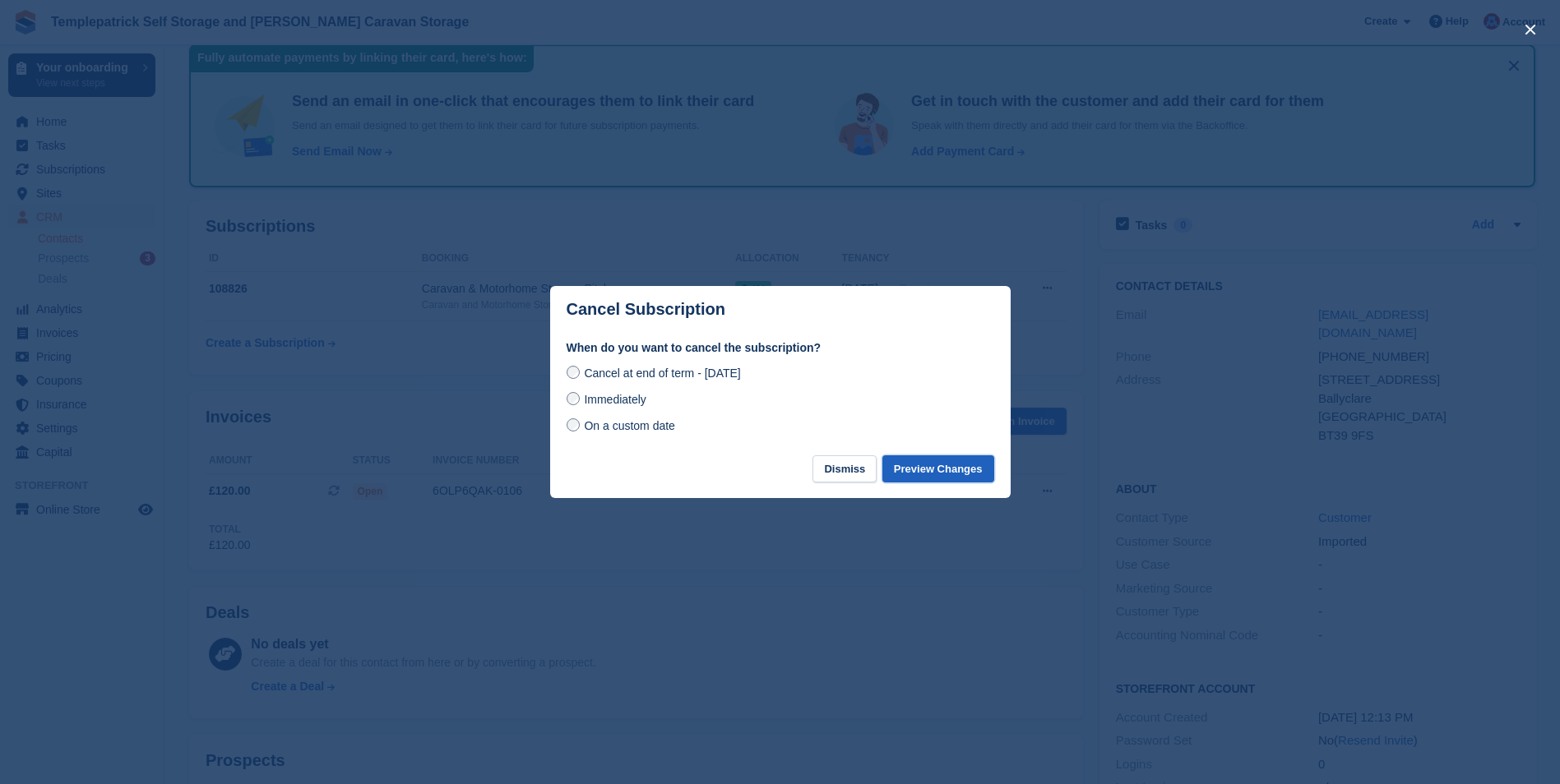
click at [944, 475] on button "Preview Changes" at bounding box center [938, 468] width 112 height 27
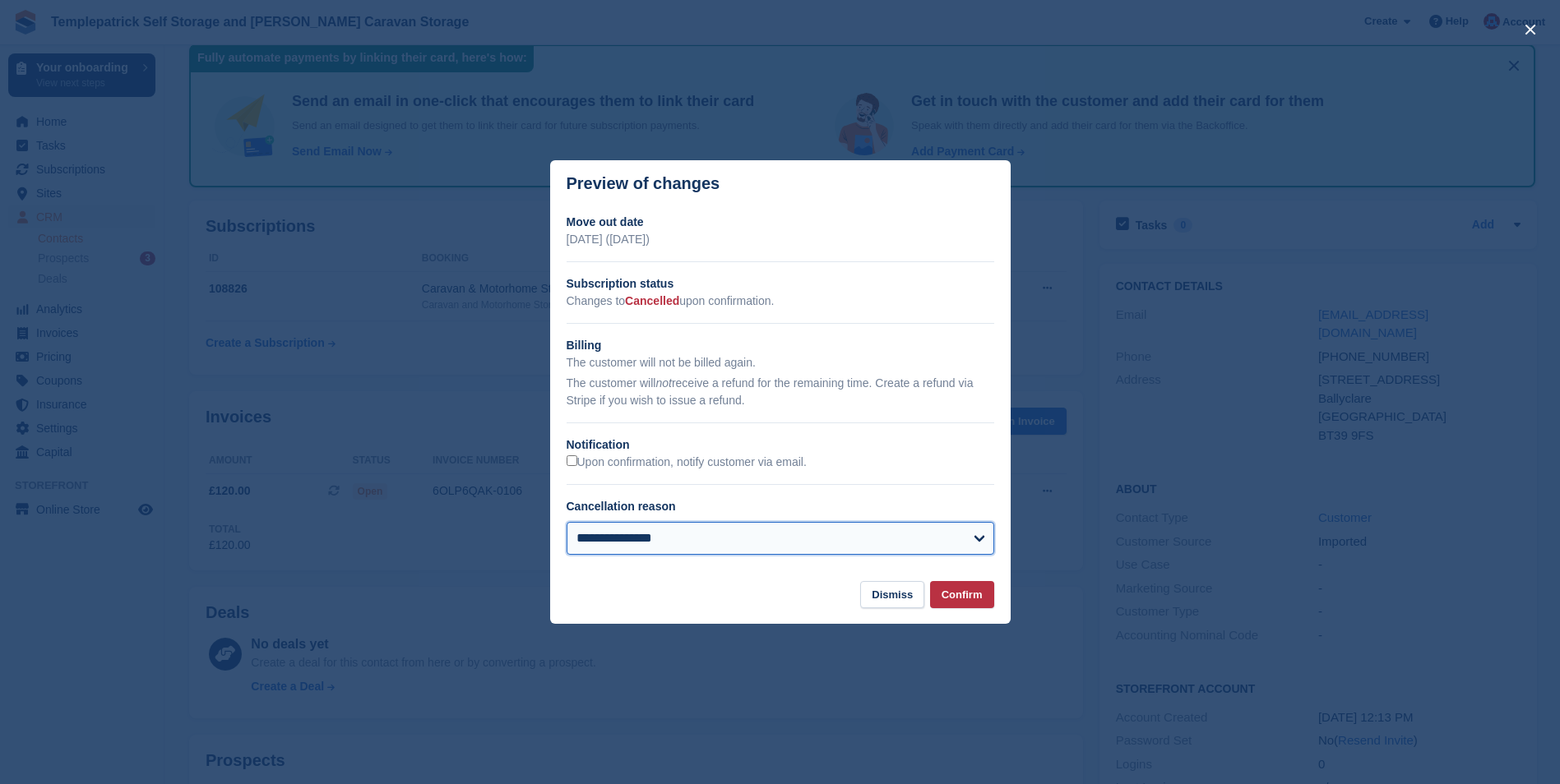
click at [976, 539] on select "**********" at bounding box center [780, 537] width 428 height 33
select select "**********"
click at [566, 523] on select "**********" at bounding box center [780, 537] width 428 height 33
click at [960, 599] on button "Confirm" at bounding box center [962, 594] width 64 height 27
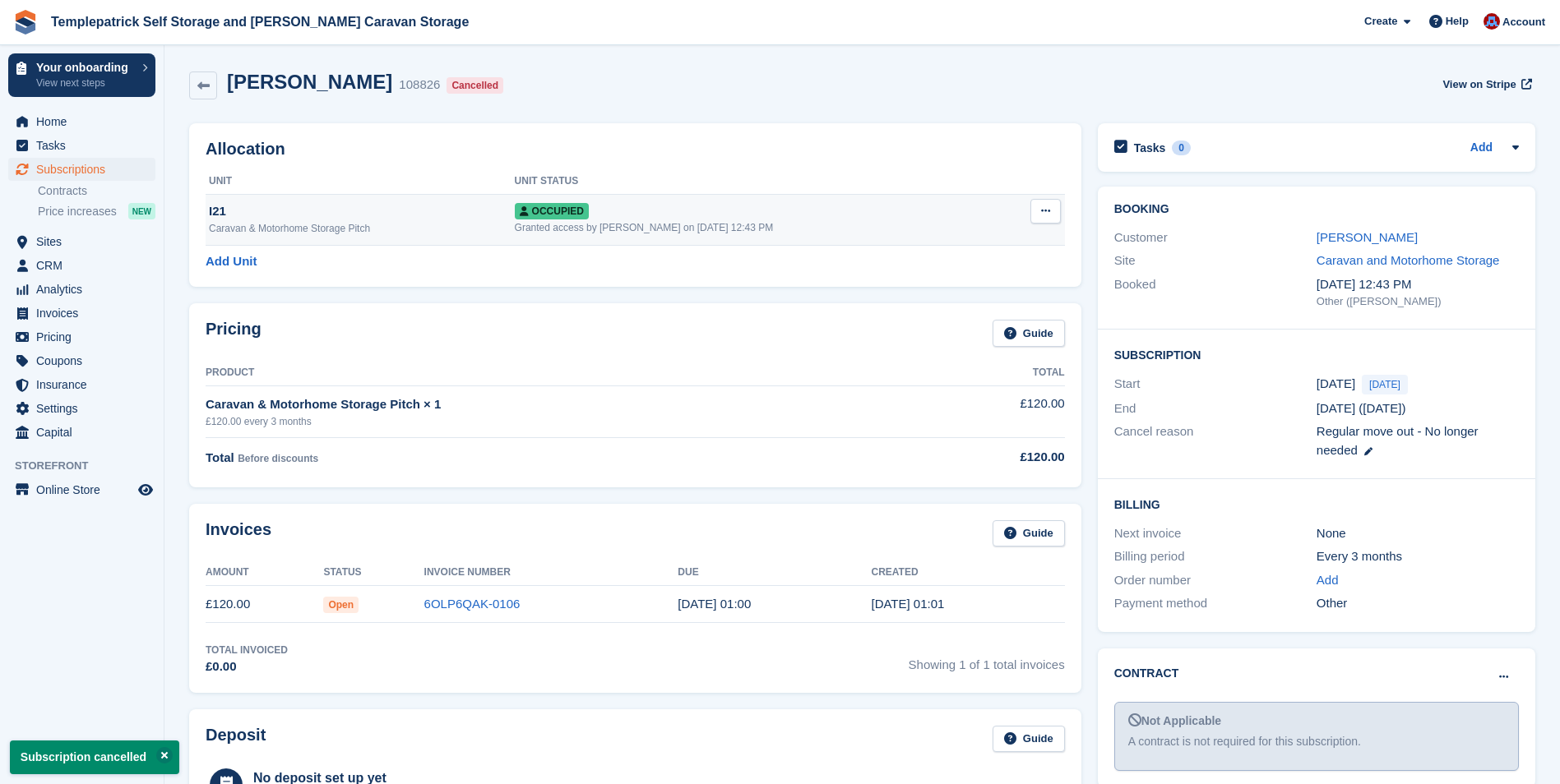
click at [588, 212] on span "Occupied" at bounding box center [551, 211] width 74 height 17
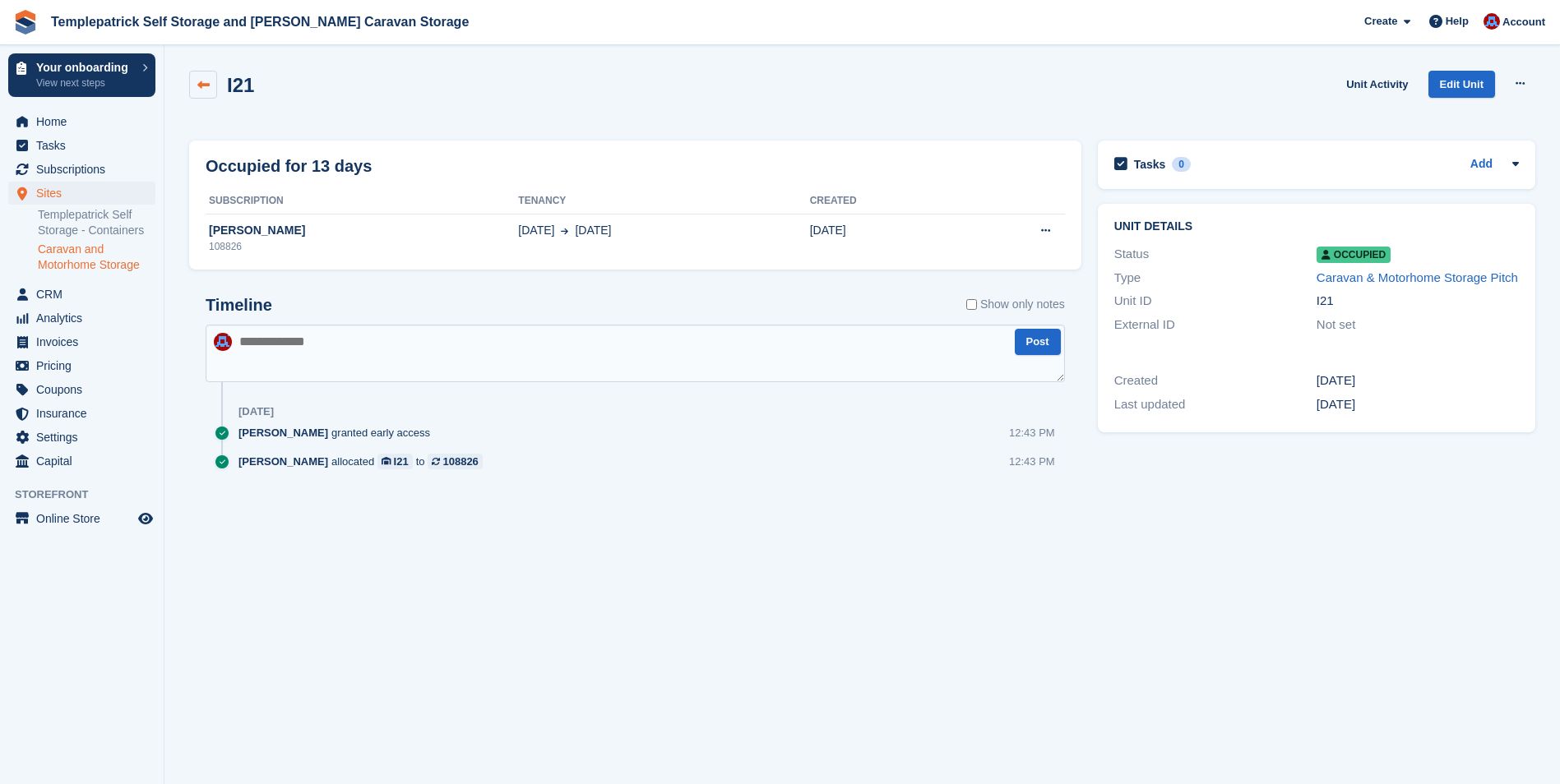
click at [201, 90] on icon at bounding box center [203, 85] width 12 height 12
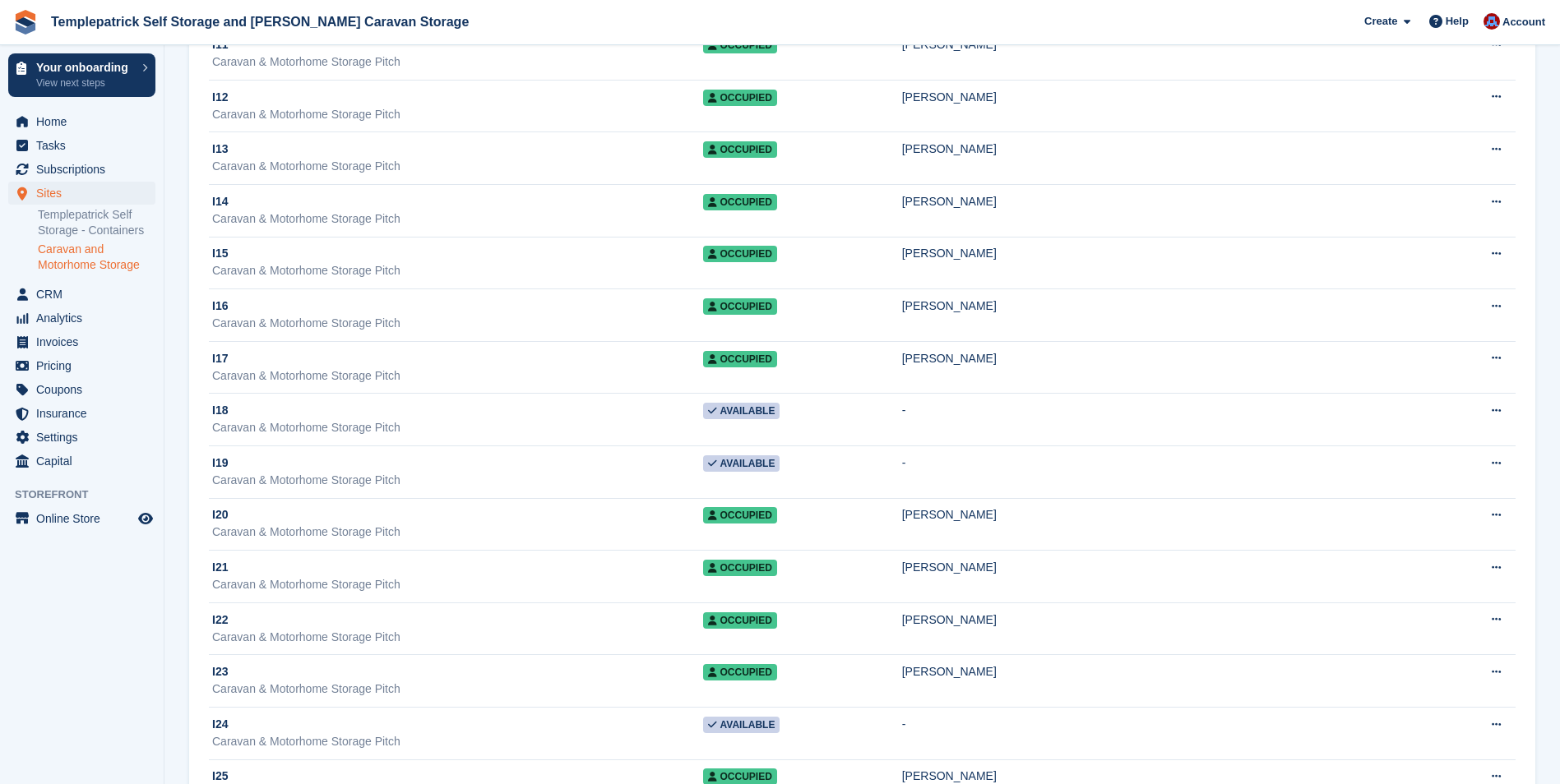
scroll to position [7479, 0]
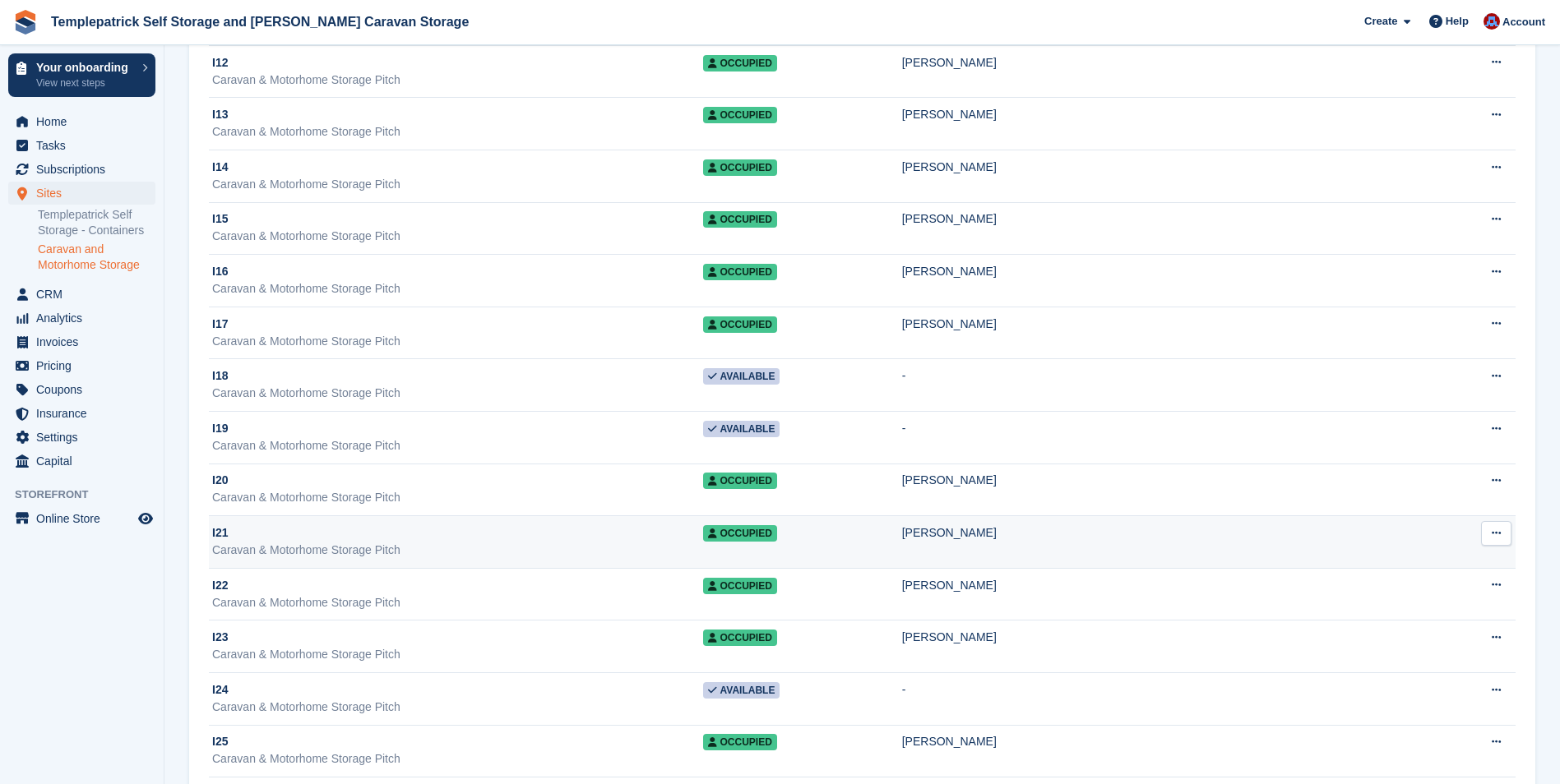
click at [305, 546] on div "Caravan & Motorhome Storage Pitch" at bounding box center [457, 550] width 491 height 17
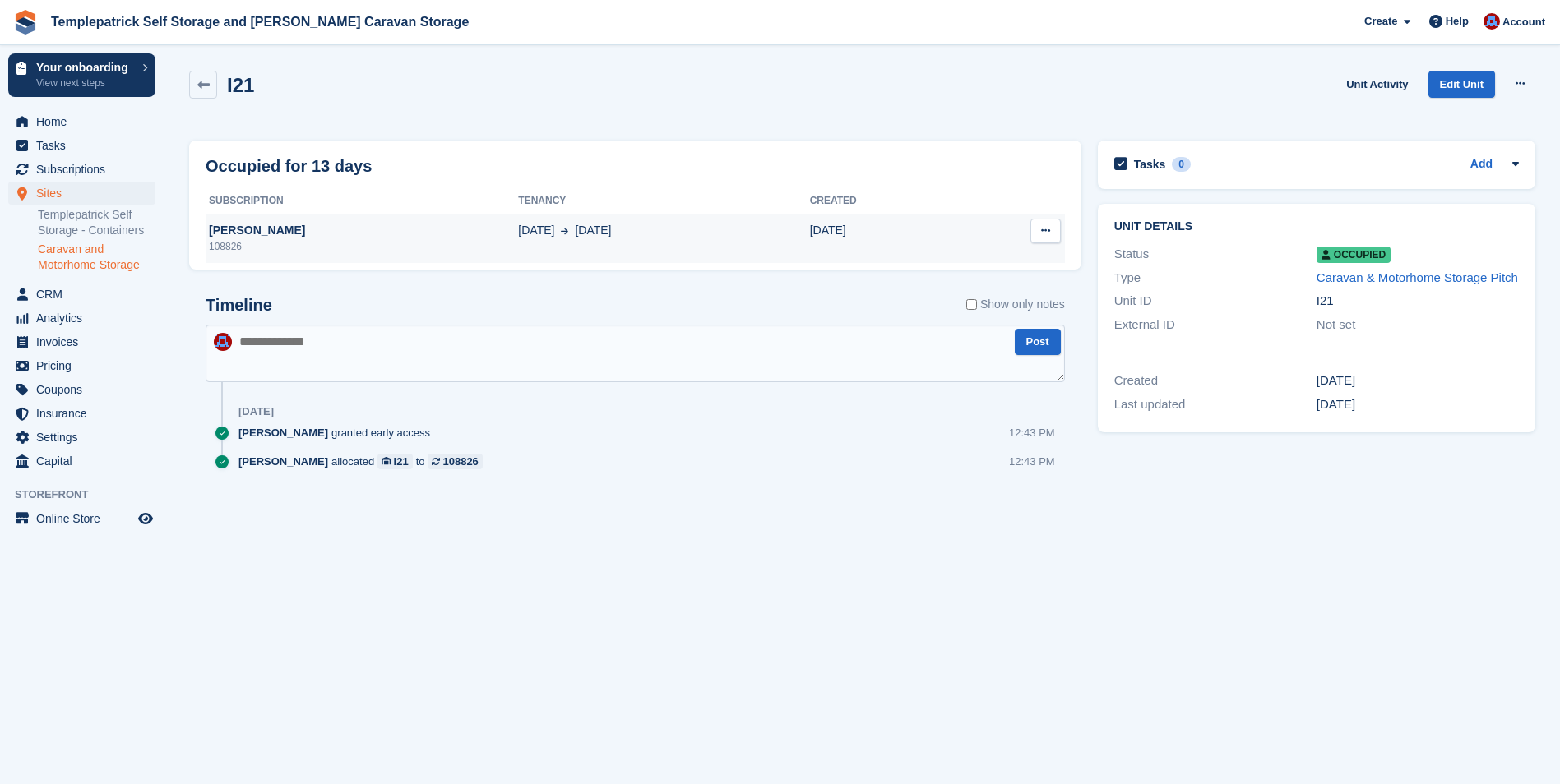
click at [1050, 233] on button at bounding box center [1045, 231] width 30 height 25
click at [979, 263] on p "Deallocate" at bounding box center [981, 263] width 143 height 21
